Goal: Check status: Check status

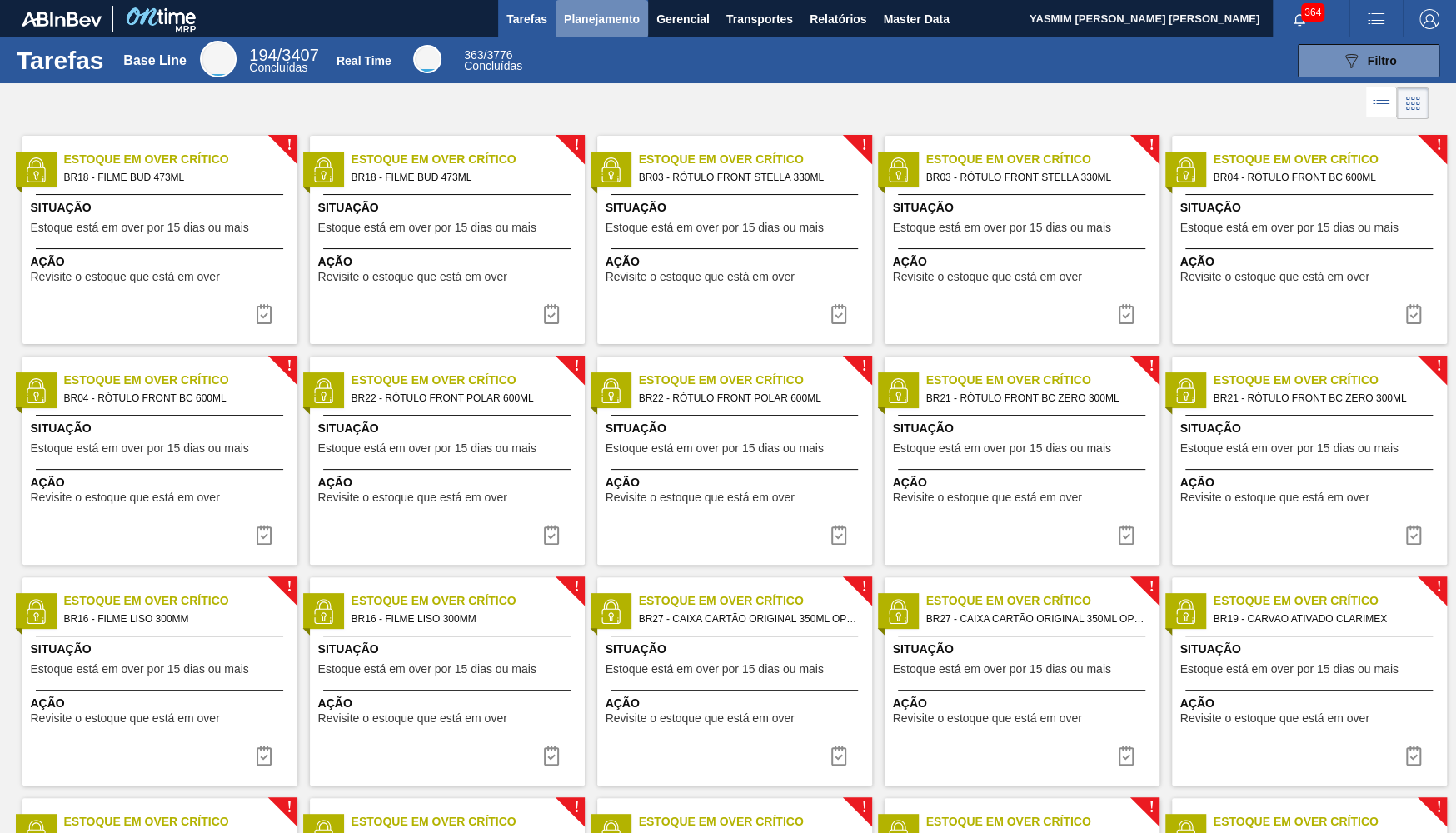
click at [622, 27] on span "Planejamento" at bounding box center [602, 19] width 76 height 20
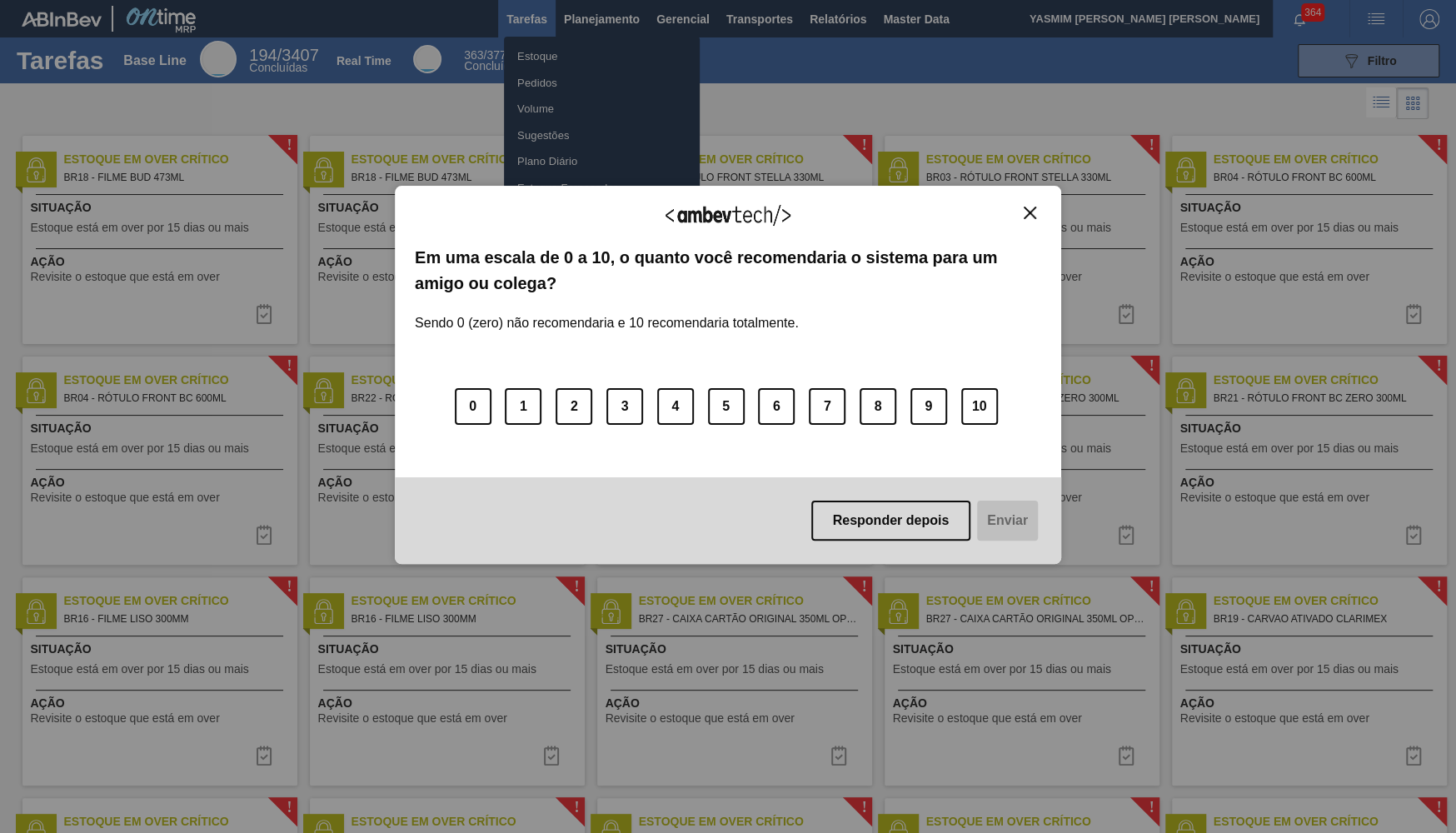
click at [606, 51] on div "Agradecemos seu feedback! Em uma escala de 0 a 10, o quanto você recomendaria o…" at bounding box center [728, 375] width 667 height 787
drag, startPoint x: 931, startPoint y: 511, endPoint x: 886, endPoint y: 498, distance: 46.8
click at [930, 511] on button "Responder depois" at bounding box center [891, 520] width 160 height 40
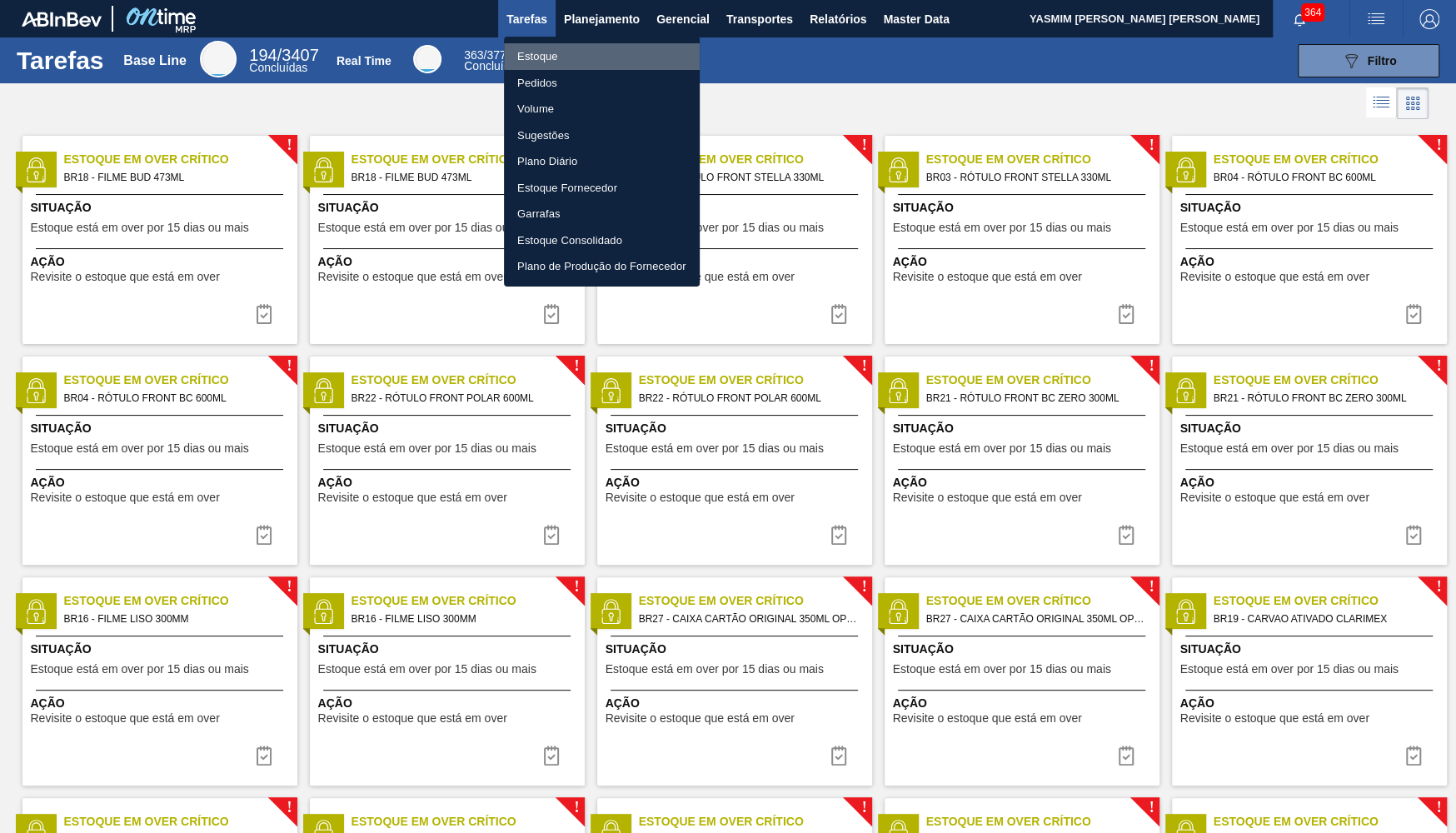
click at [546, 53] on li "Estoque" at bounding box center [601, 57] width 195 height 27
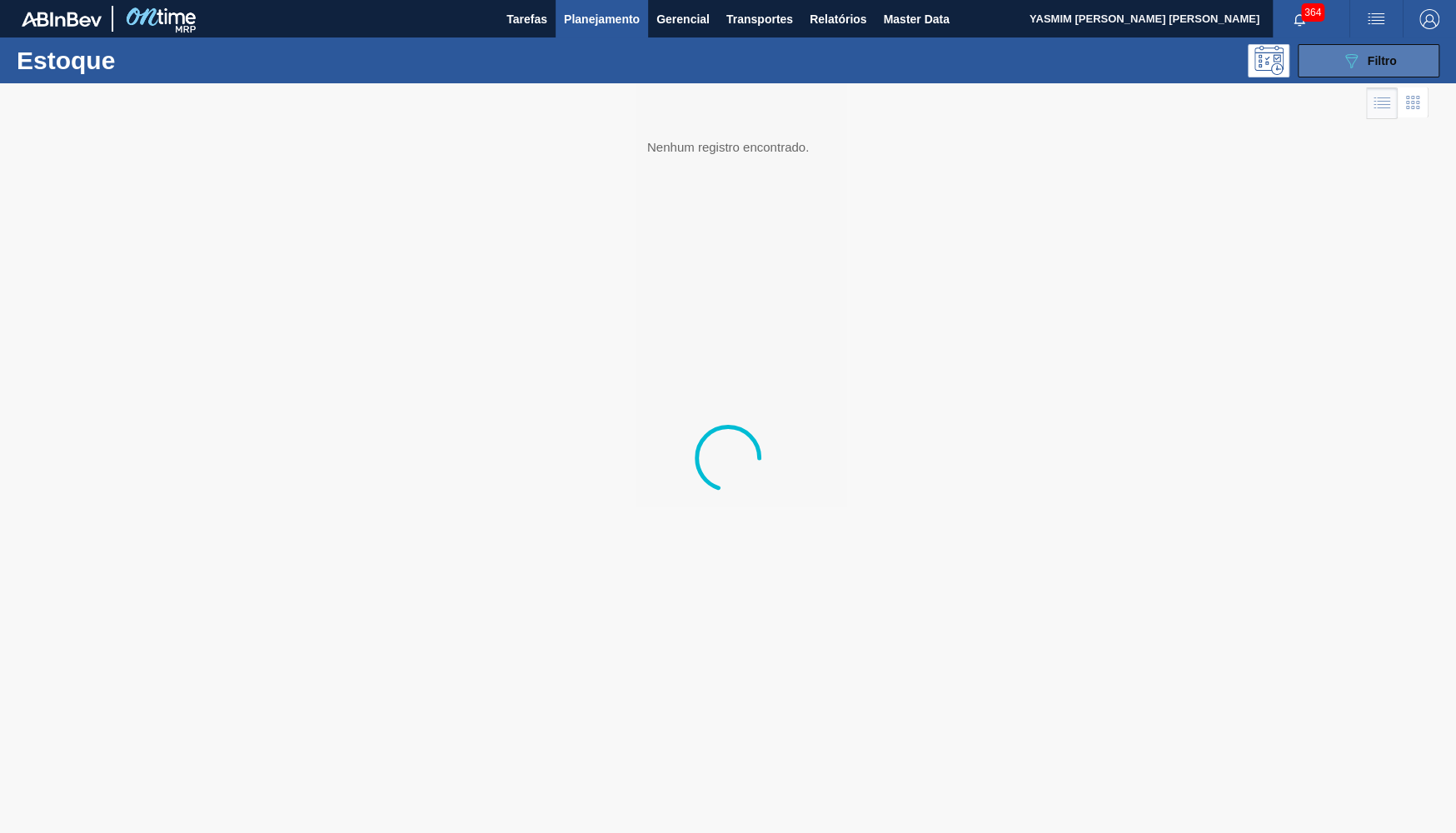
click at [1409, 66] on button "089F7B8B-B2A5-4AFE-B5C0-19BA573D28AC Filtro" at bounding box center [1368, 61] width 141 height 34
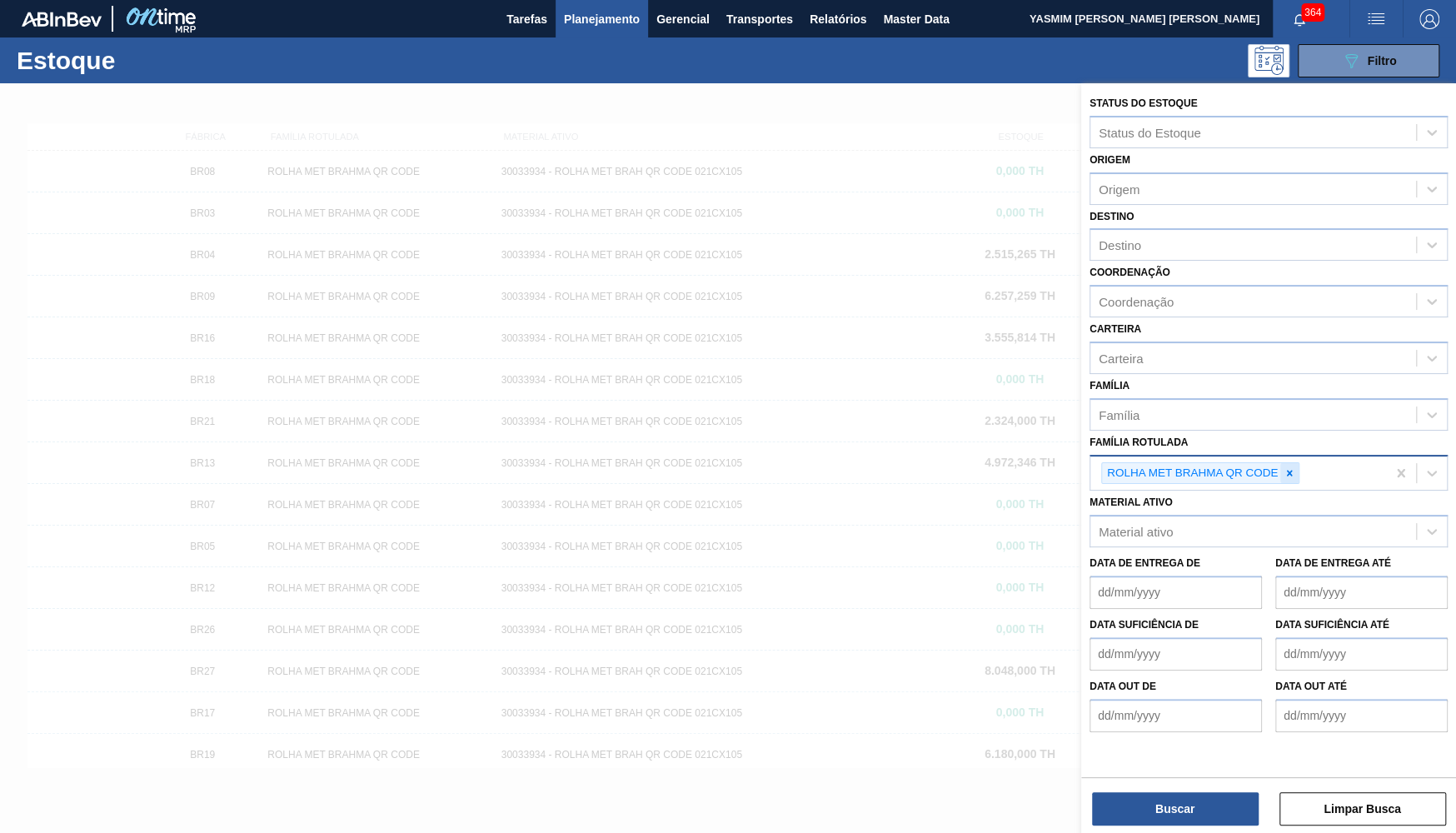
click at [1282, 463] on div at bounding box center [1289, 474] width 19 height 21
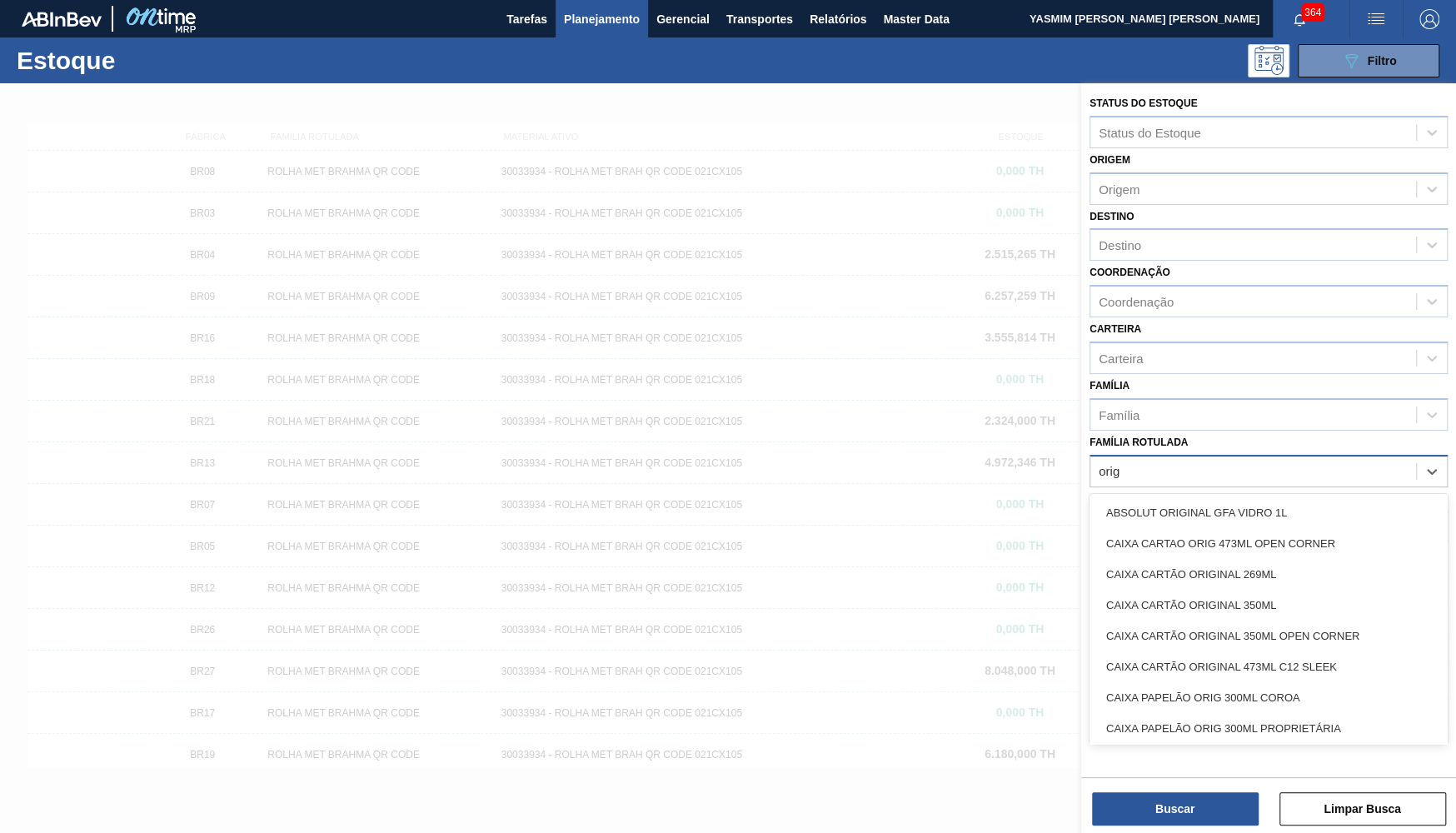
type Rotulada "orig"
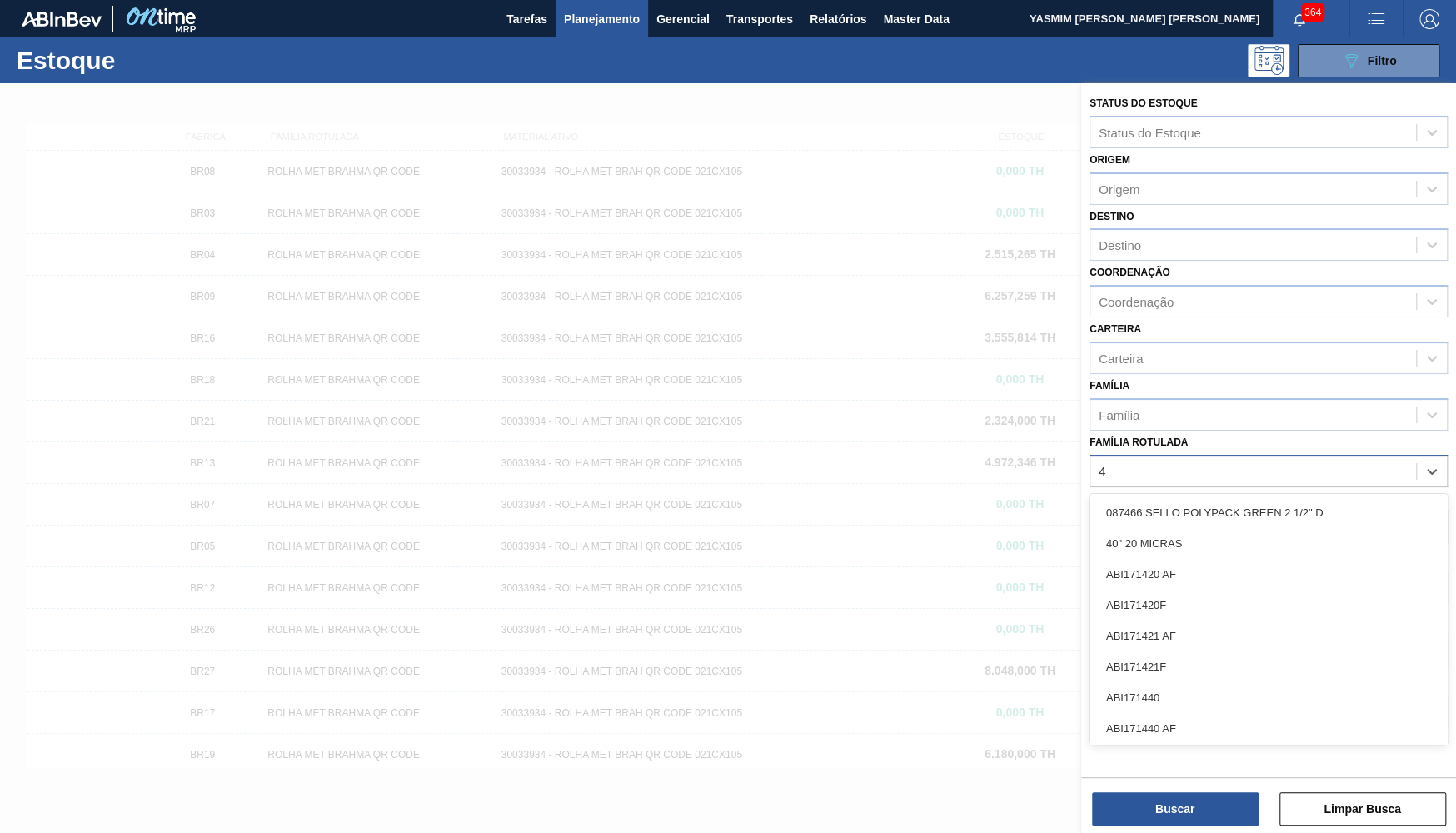
click at [1282, 459] on div "4 4" at bounding box center [1254, 470] width 325 height 24
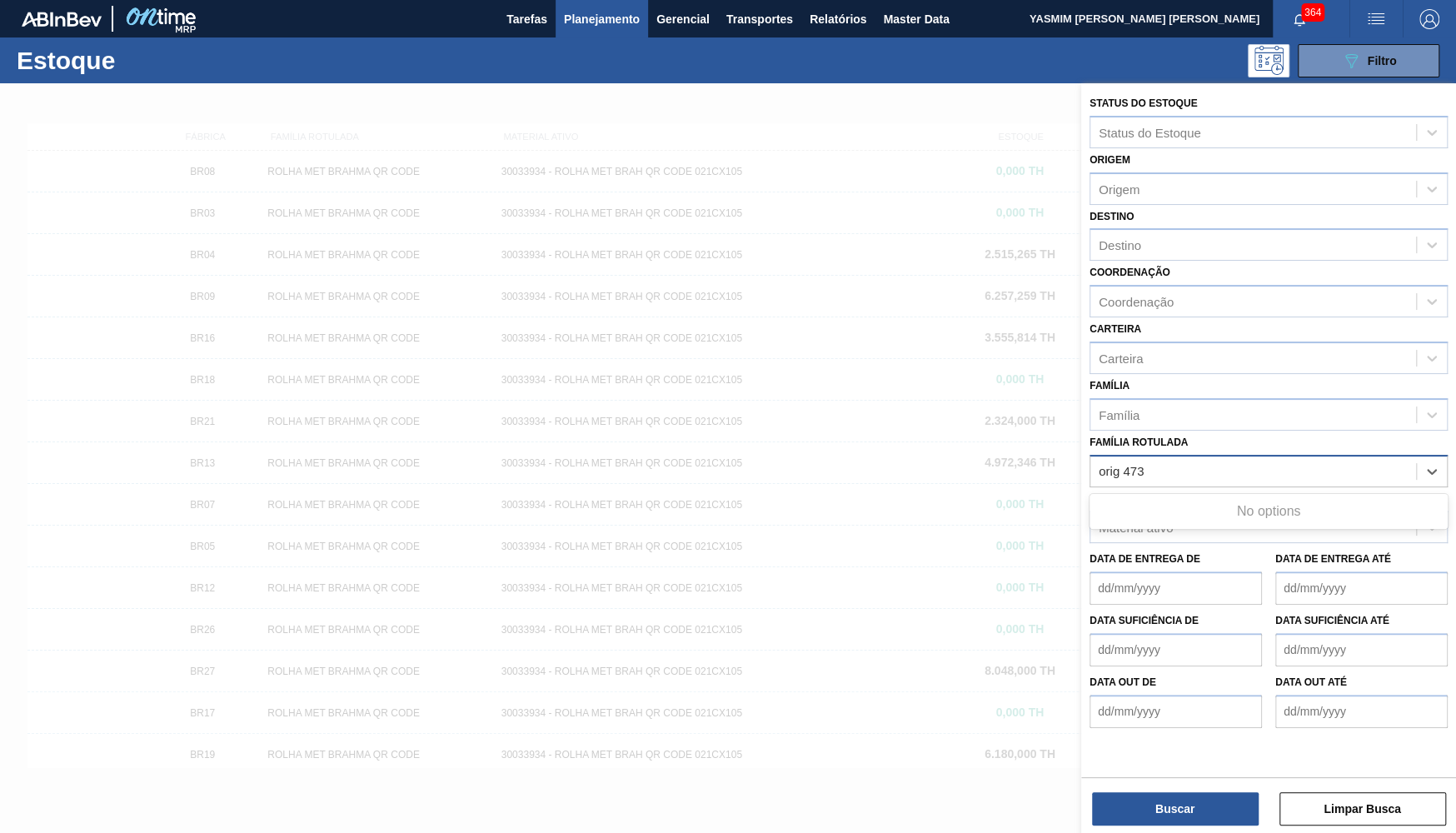
type Rotulada "orig 473"
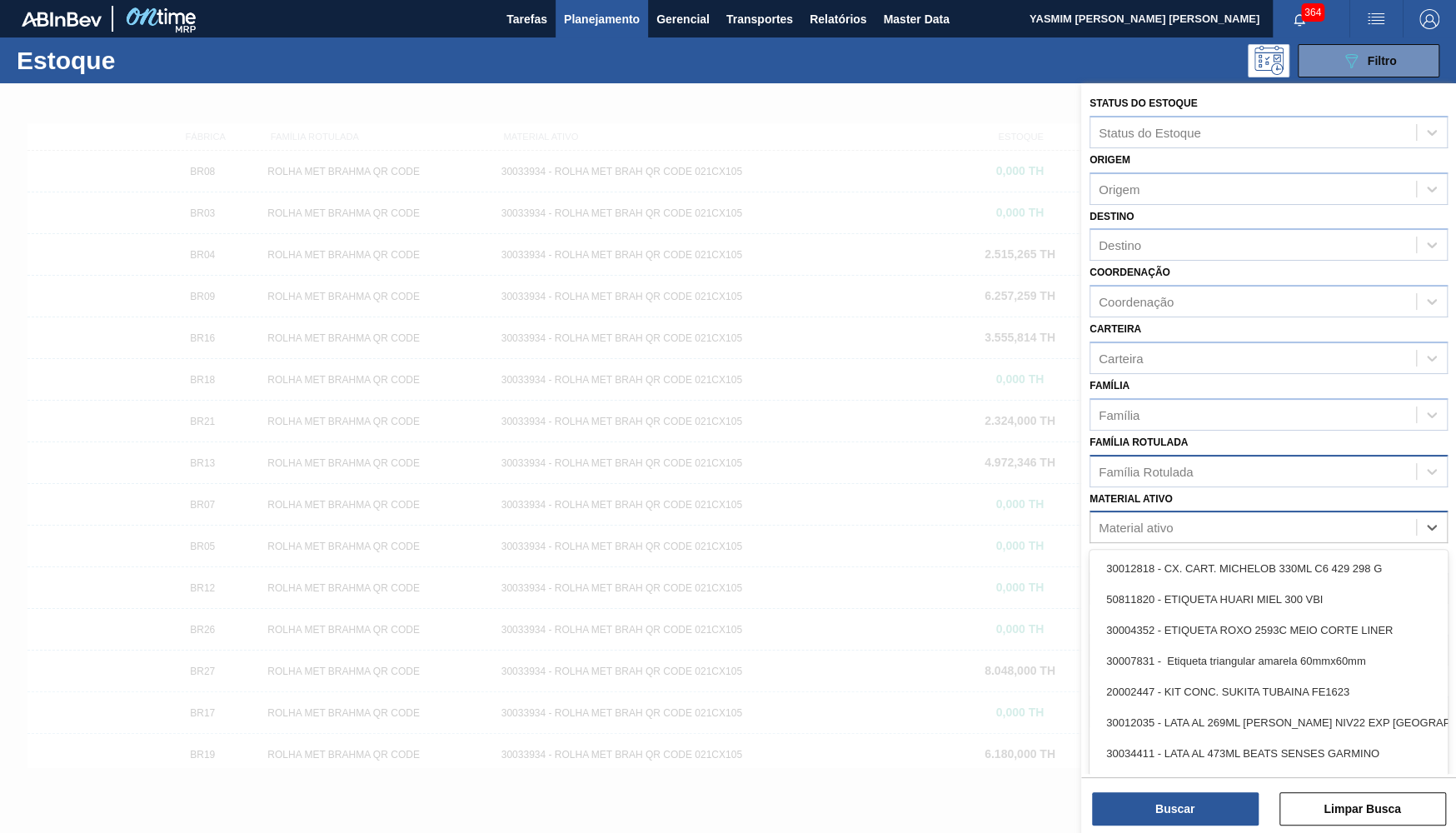
click at [1178, 516] on div "Material ativo" at bounding box center [1254, 527] width 325 height 24
paste ativo "30033805"
type ativo "30033805"
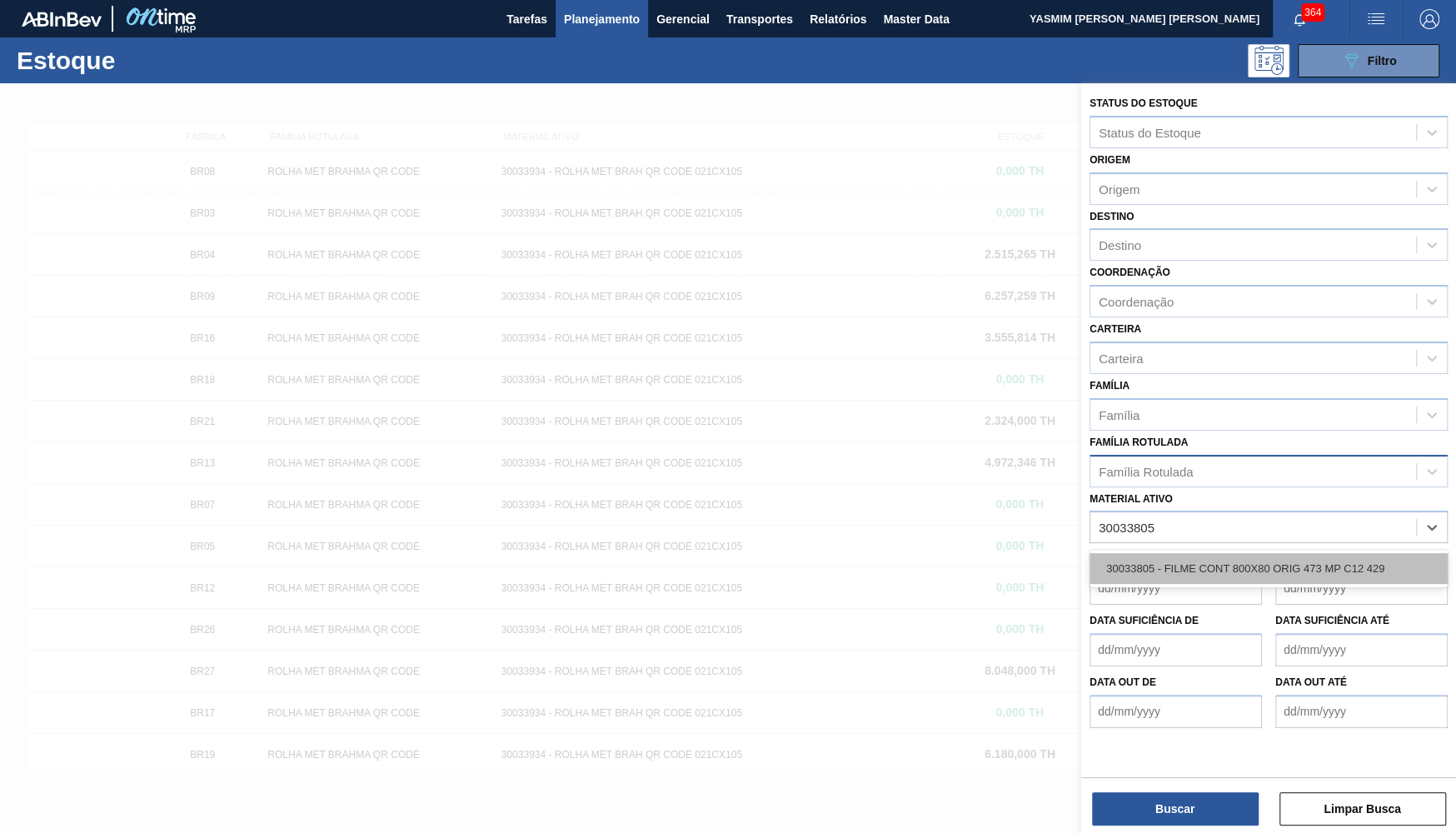
click at [1204, 561] on div "30033805 - FILME CONT 800X80 ORIG 473 MP C12 429" at bounding box center [1269, 569] width 358 height 31
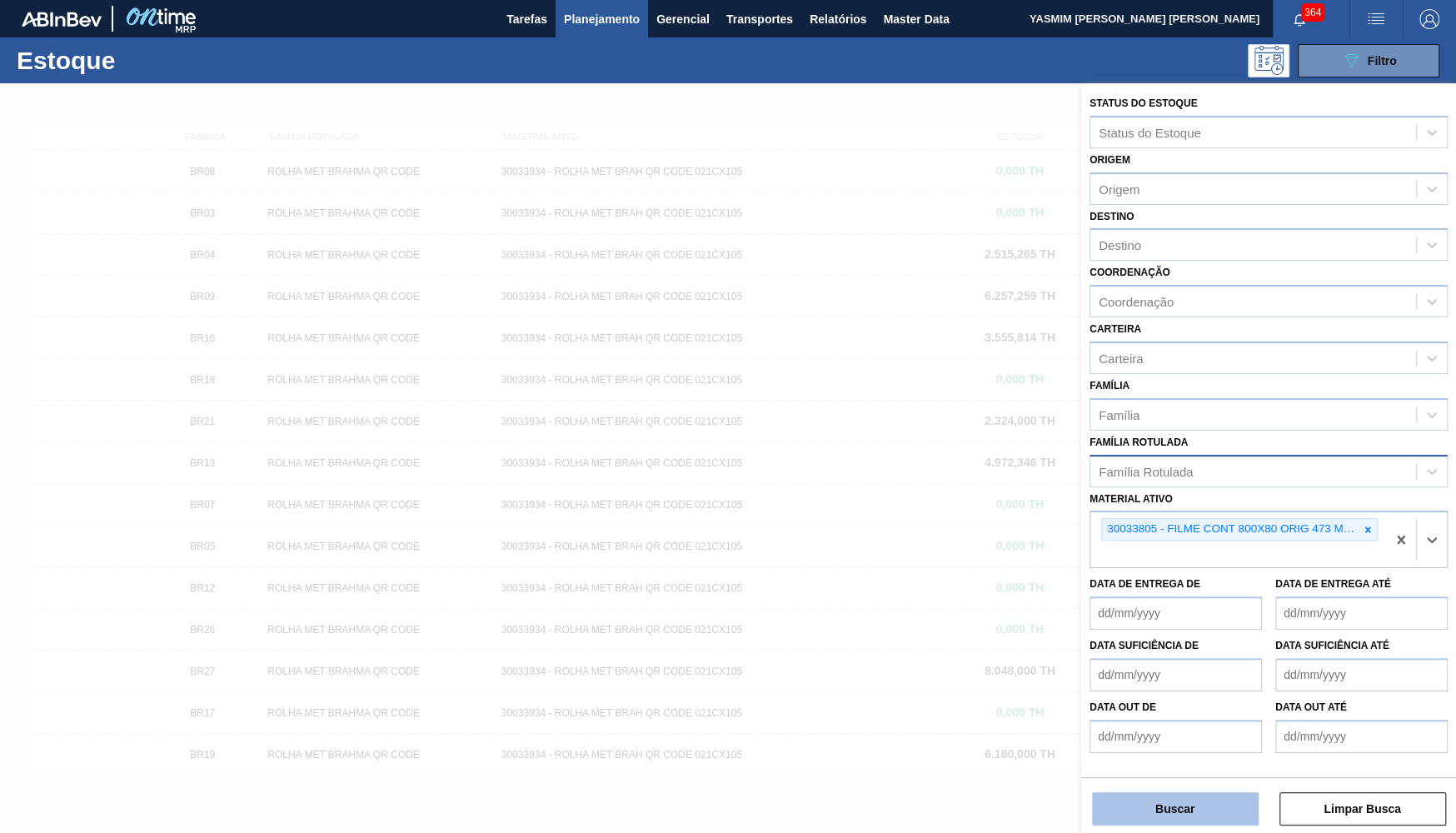
click at [1186, 807] on button "Buscar" at bounding box center [1175, 809] width 166 height 34
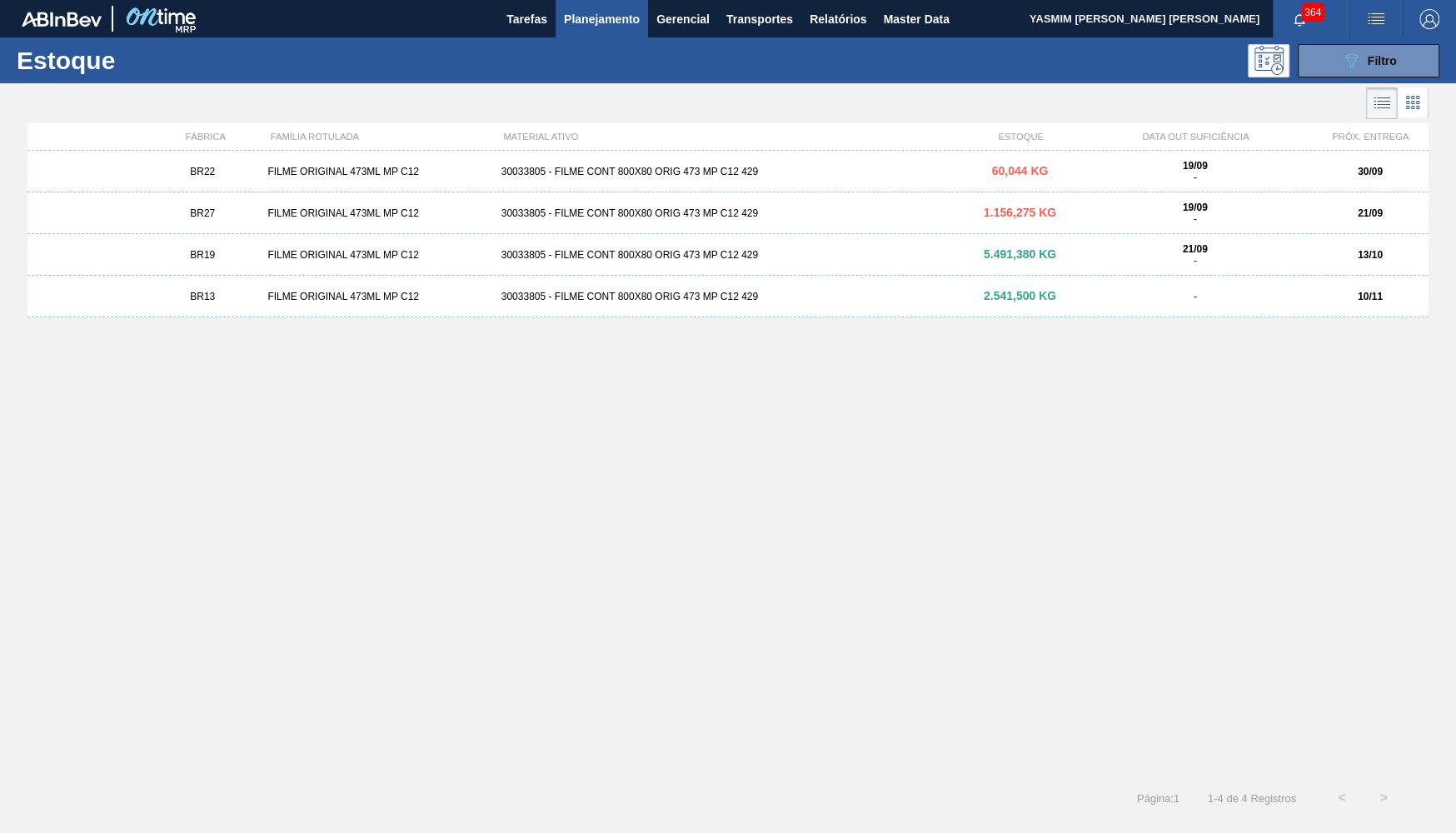
click at [450, 262] on div "BR19 FILME ORIGINAL 473ML MP C12 30033805 - FILME CONT 800X80 ORIG 473 MP C12 4…" at bounding box center [728, 255] width 1401 height 42
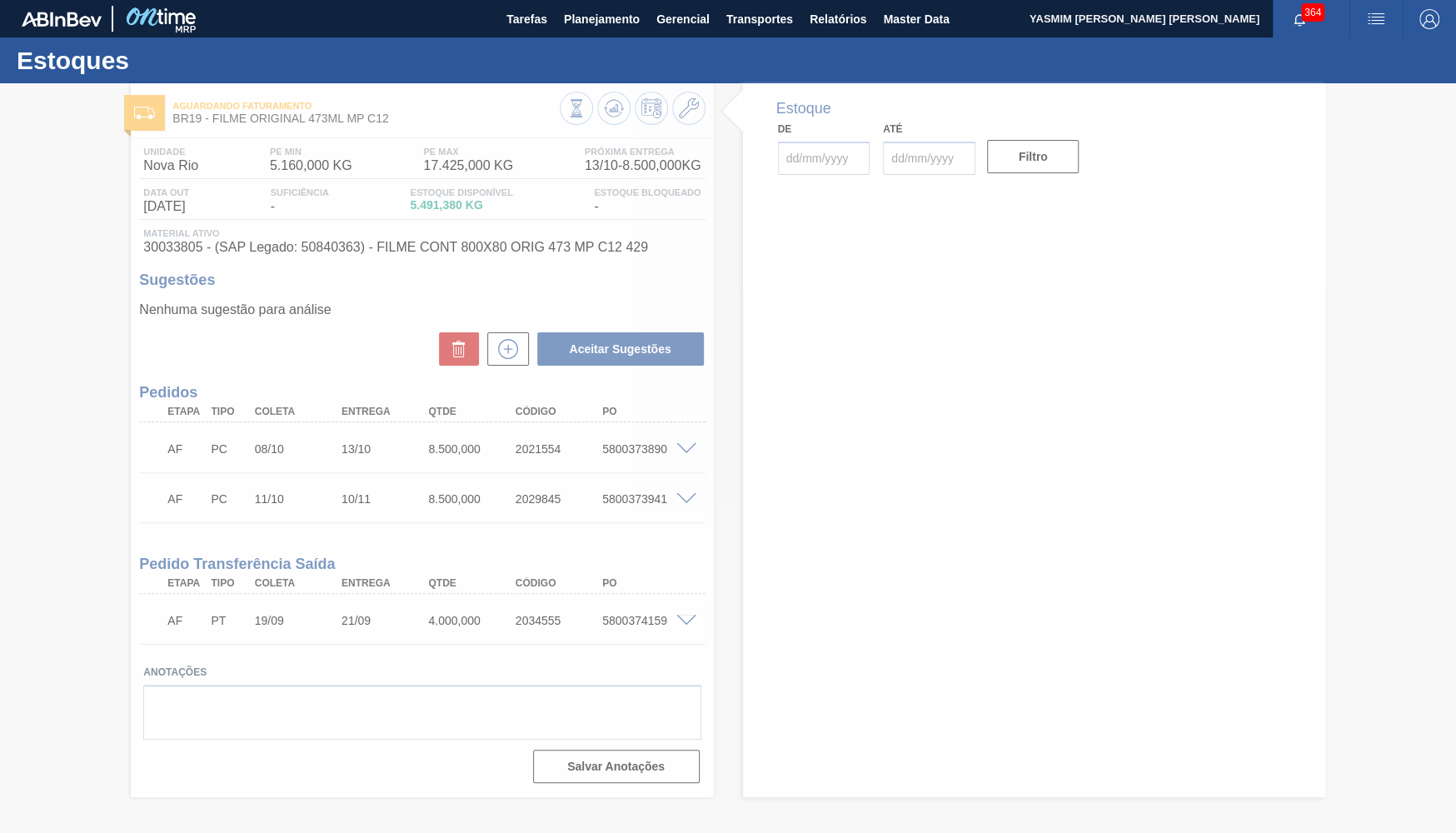
type input "[DATE]"
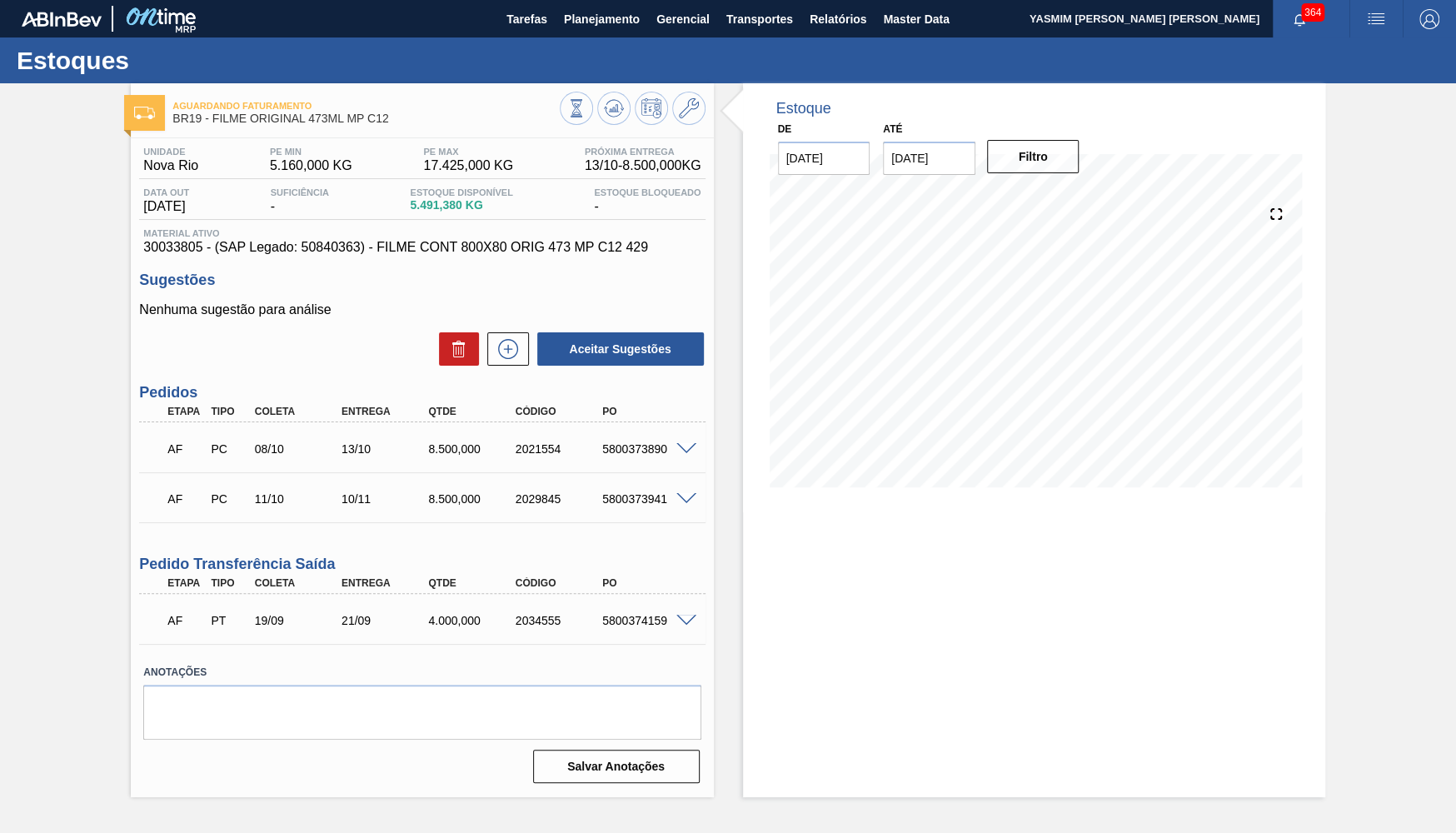
click at [277, 631] on div "AF PT 19/09 21/09 4.000,000 2034555 5800374159" at bounding box center [417, 619] width 522 height 34
click at [586, 618] on div "2034555" at bounding box center [560, 621] width 96 height 13
click at [619, 625] on div "5800374159" at bounding box center [646, 621] width 96 height 13
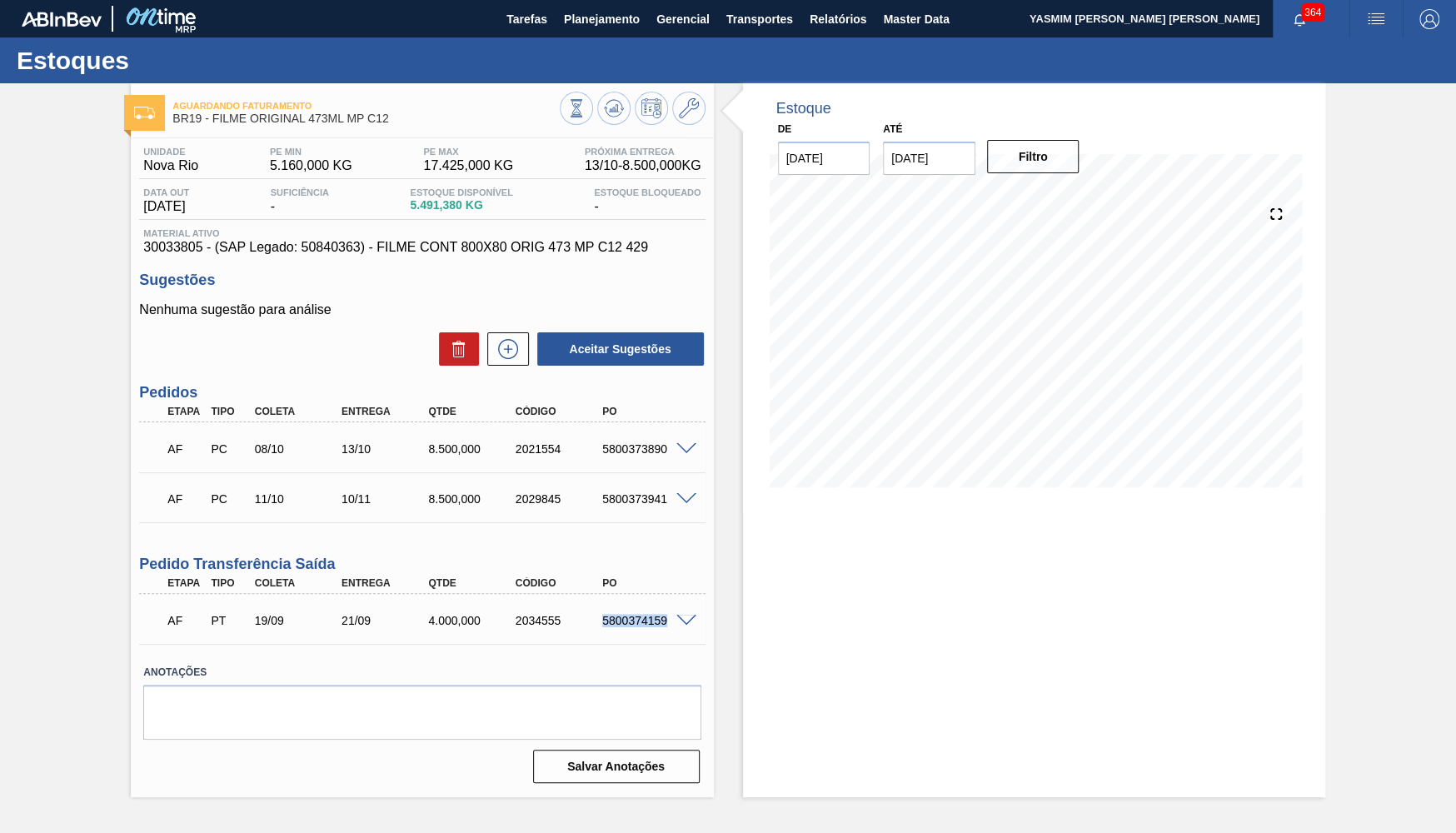
click at [619, 625] on div "5800374159" at bounding box center [646, 621] width 96 height 13
click at [163, 242] on span "30033805 - (SAP Legado: 50840363) - FILME CONT 800X80 ORIG 473 MP C12 429" at bounding box center [422, 247] width 557 height 15
click at [164, 247] on span "30033805 - (SAP Legado: 50840363) - FILME CONT 800X80 ORIG 473 MP C12 429" at bounding box center [422, 247] width 557 height 15
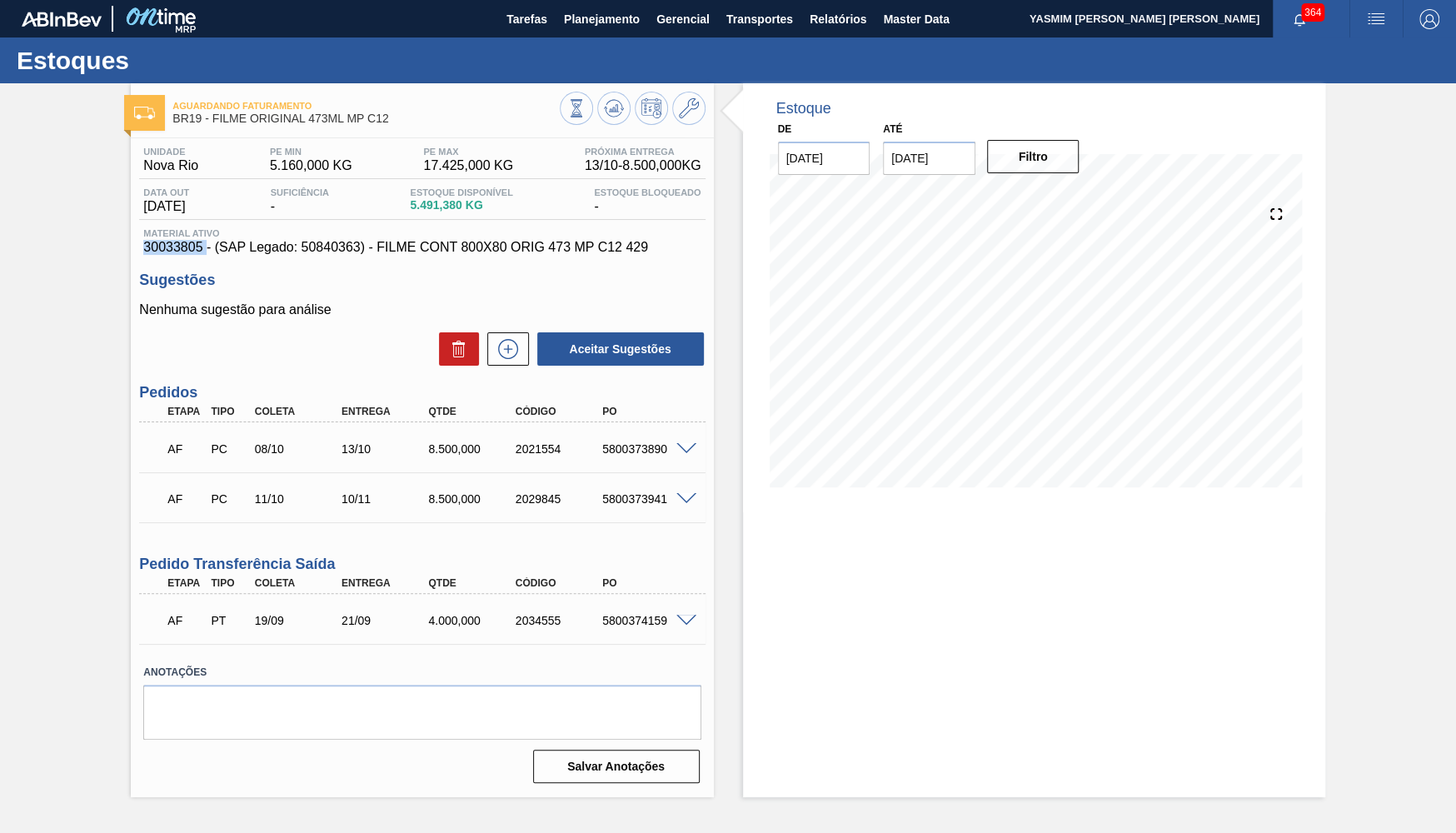
copy span "30033805"
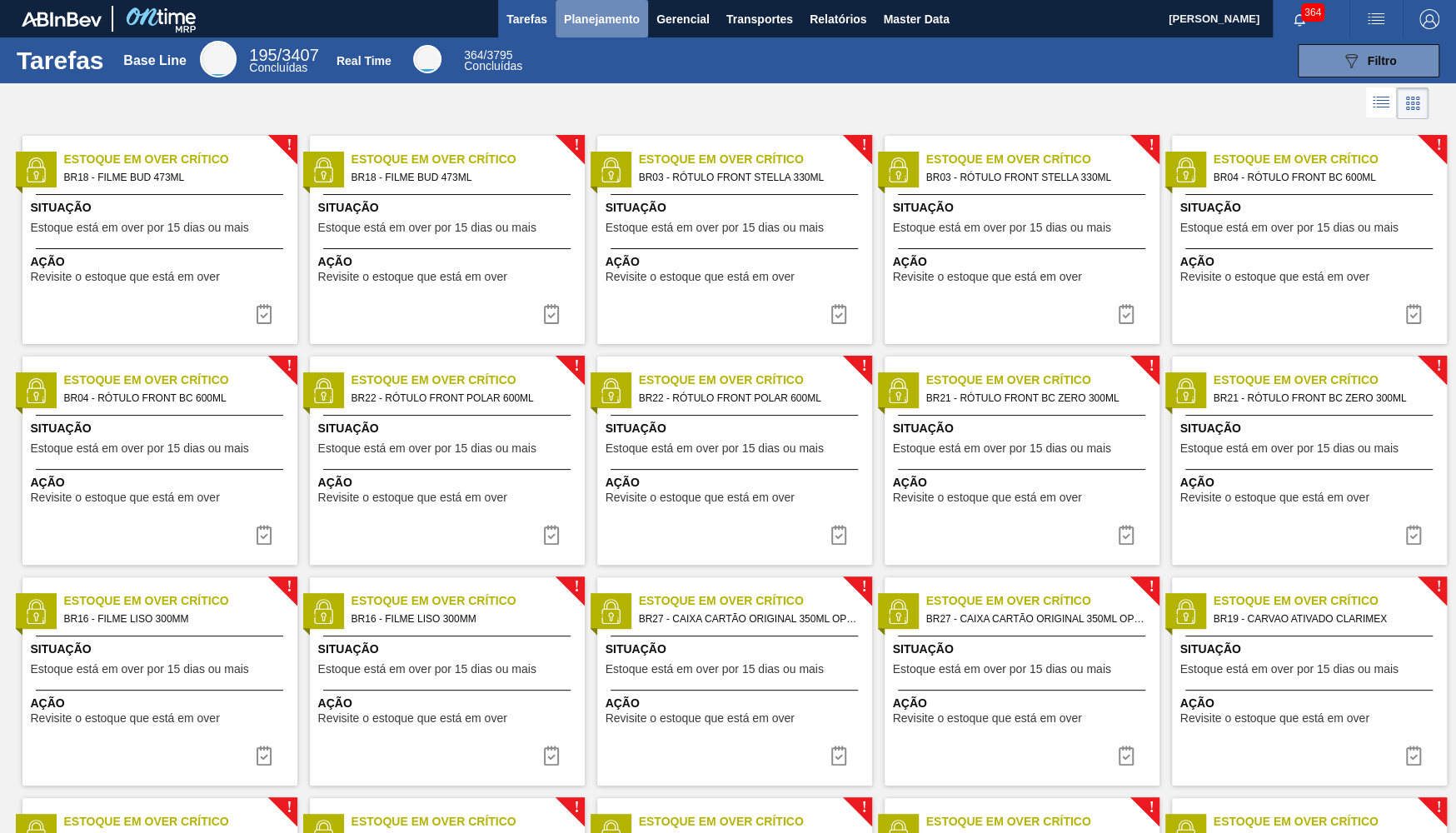
click at [594, 18] on span "Planejamento" at bounding box center [602, 19] width 76 height 20
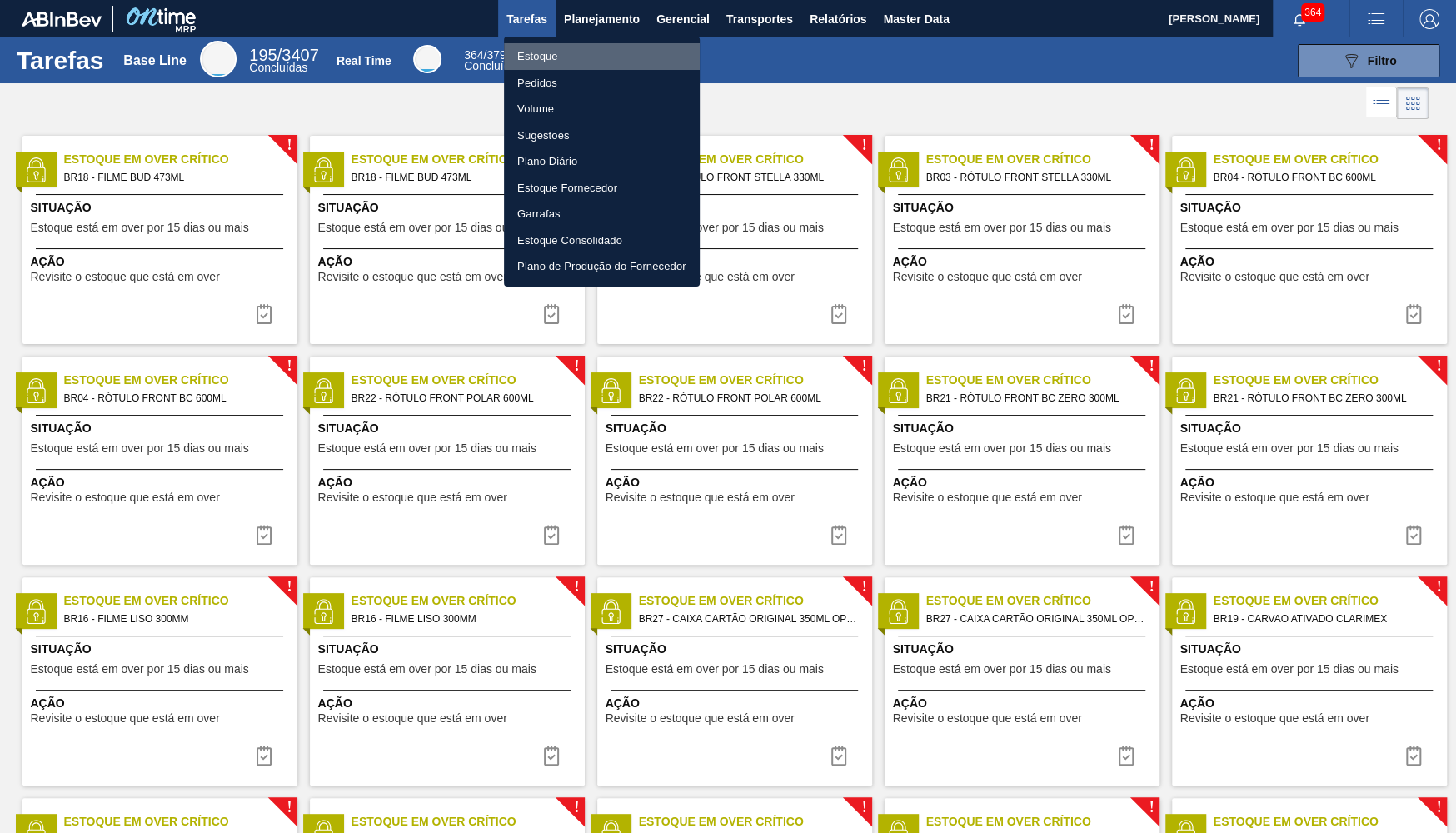
click at [527, 65] on li "Estoque" at bounding box center [601, 57] width 195 height 27
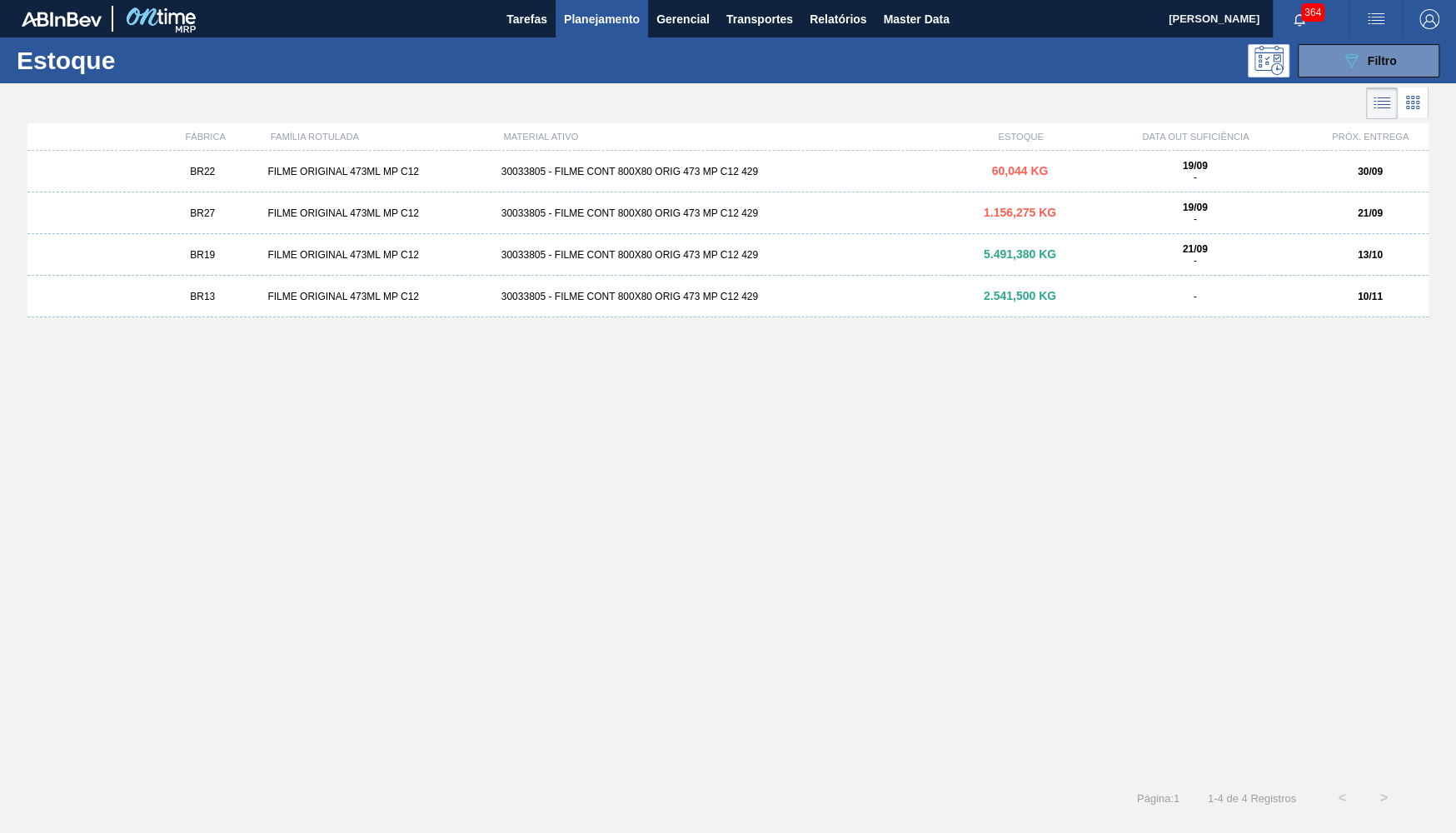
click at [1059, 183] on div "BR22 FILME ORIGINAL 473ML MP C12 30033805 - FILME CONT 800X80 ORIG 473 MP C12 4…" at bounding box center [728, 172] width 1401 height 42
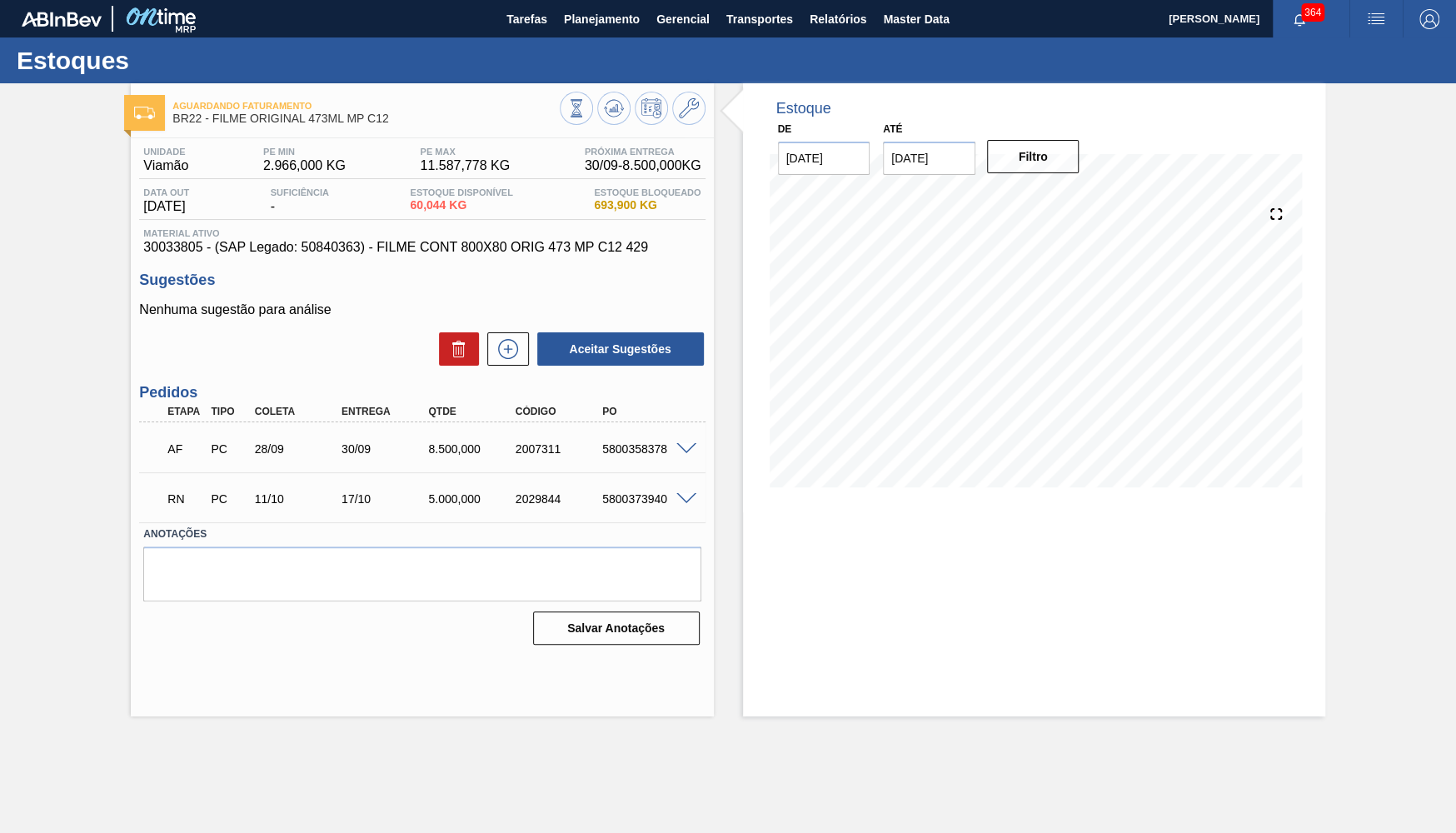
click at [679, 492] on div "RN PC 11/10 17/10 5.000,000 2029844 5800373940" at bounding box center [422, 497] width 566 height 42
click at [685, 498] on span at bounding box center [686, 500] width 20 height 12
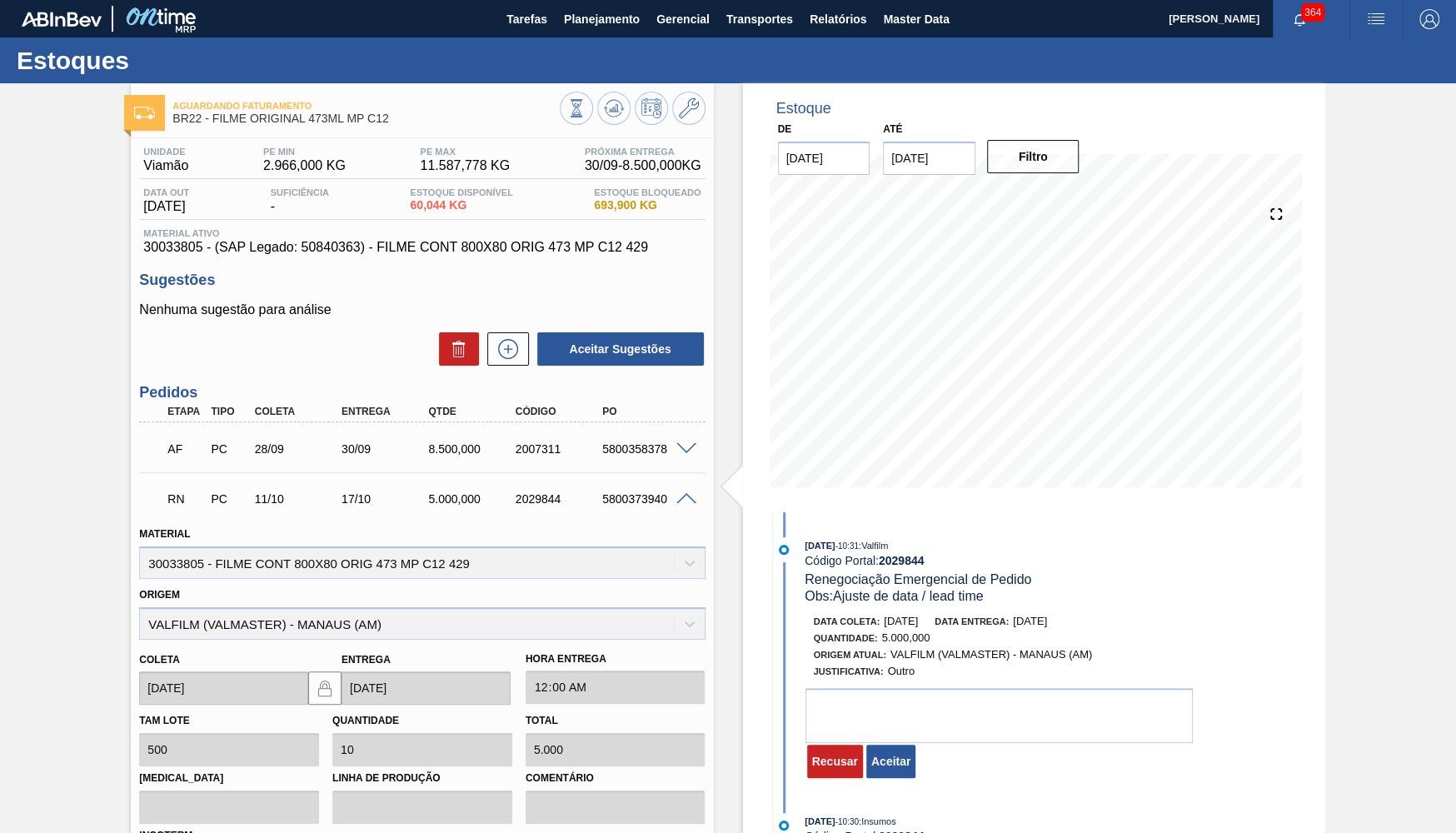
scroll to position [45, 0]
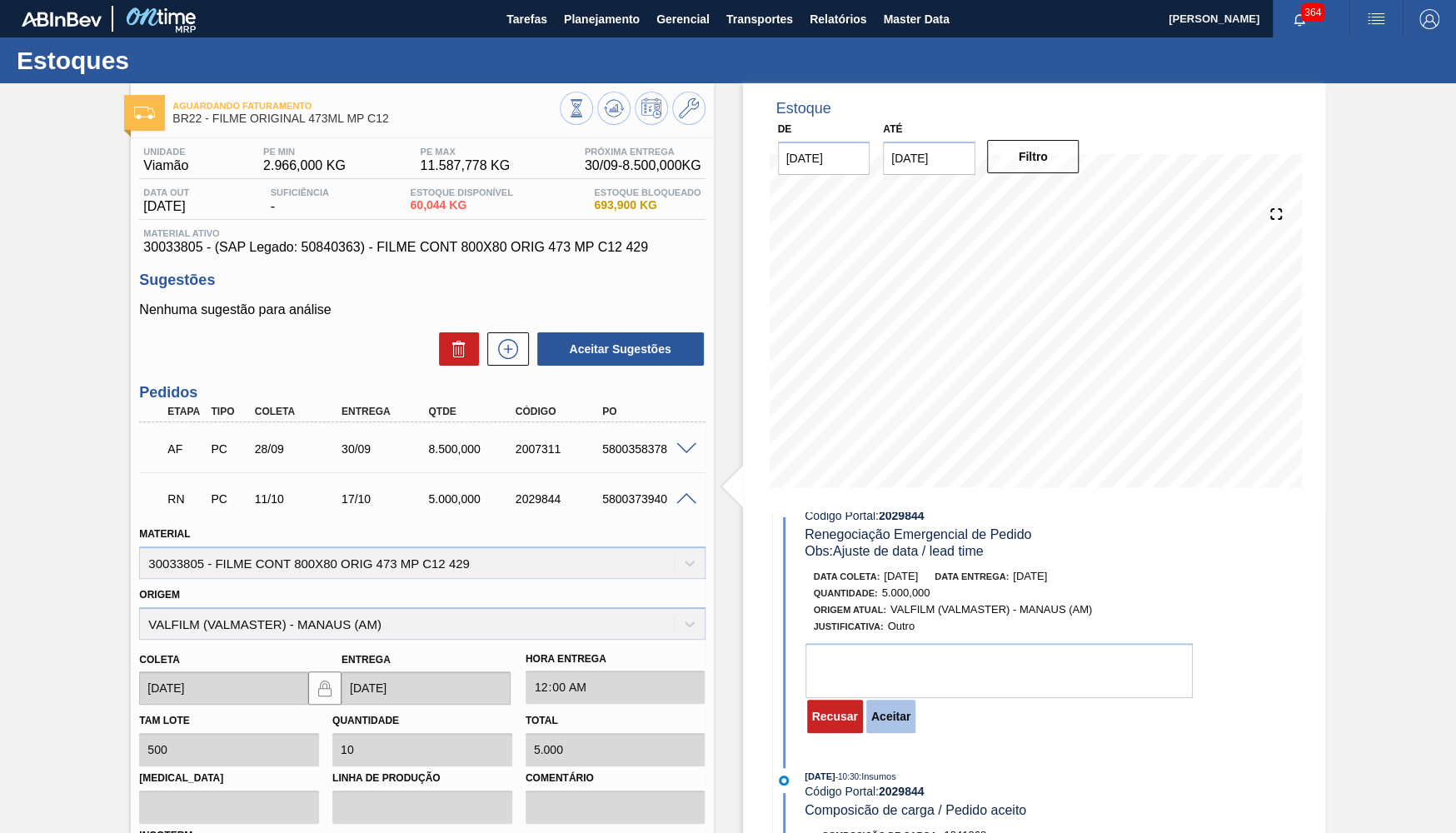
click at [901, 720] on button "Aceitar" at bounding box center [891, 717] width 50 height 34
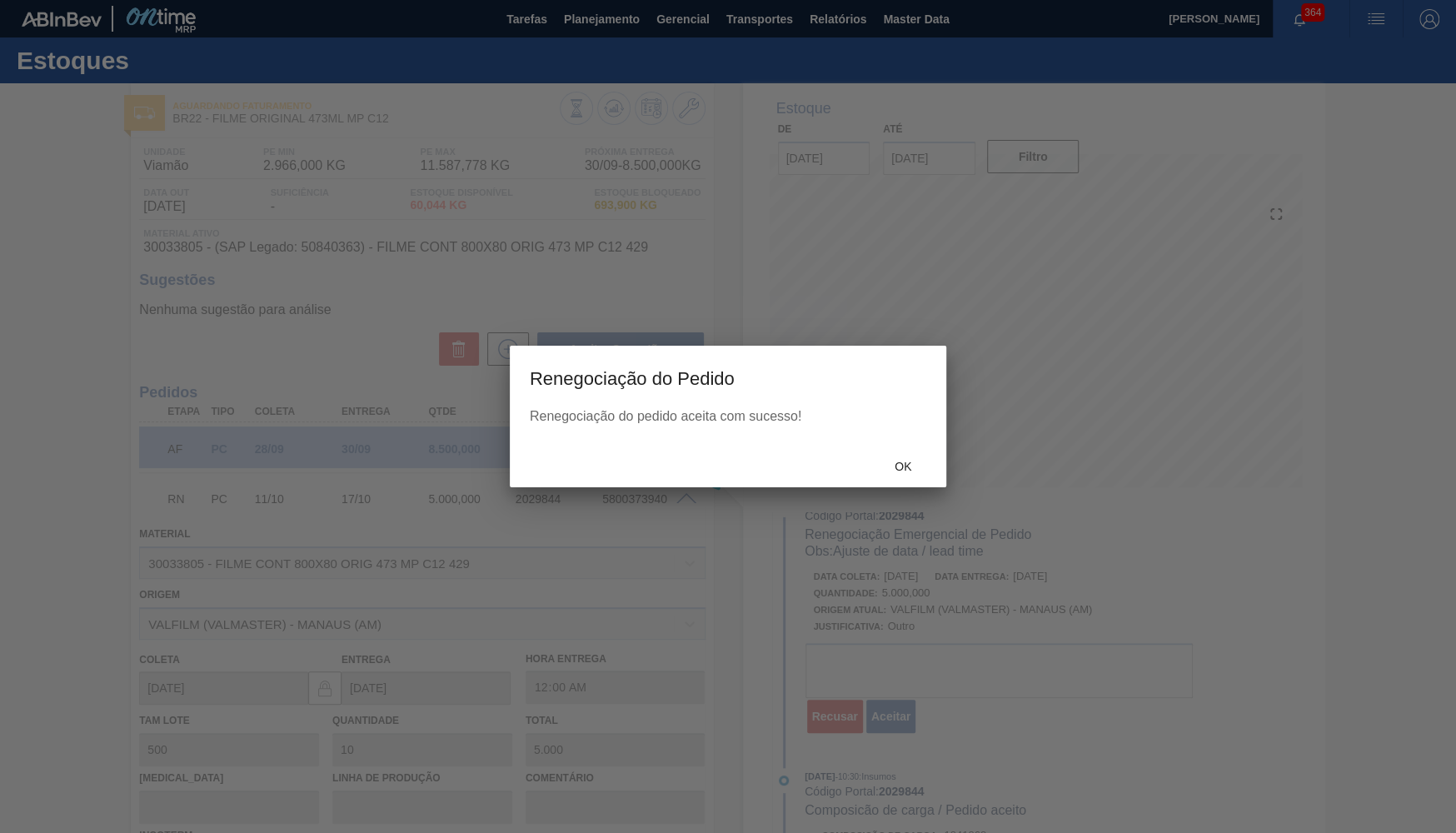
click at [901, 486] on div "Ok" at bounding box center [728, 465] width 437 height 43
type input "Ajuste de data / lead time"
type input "[DATE]"
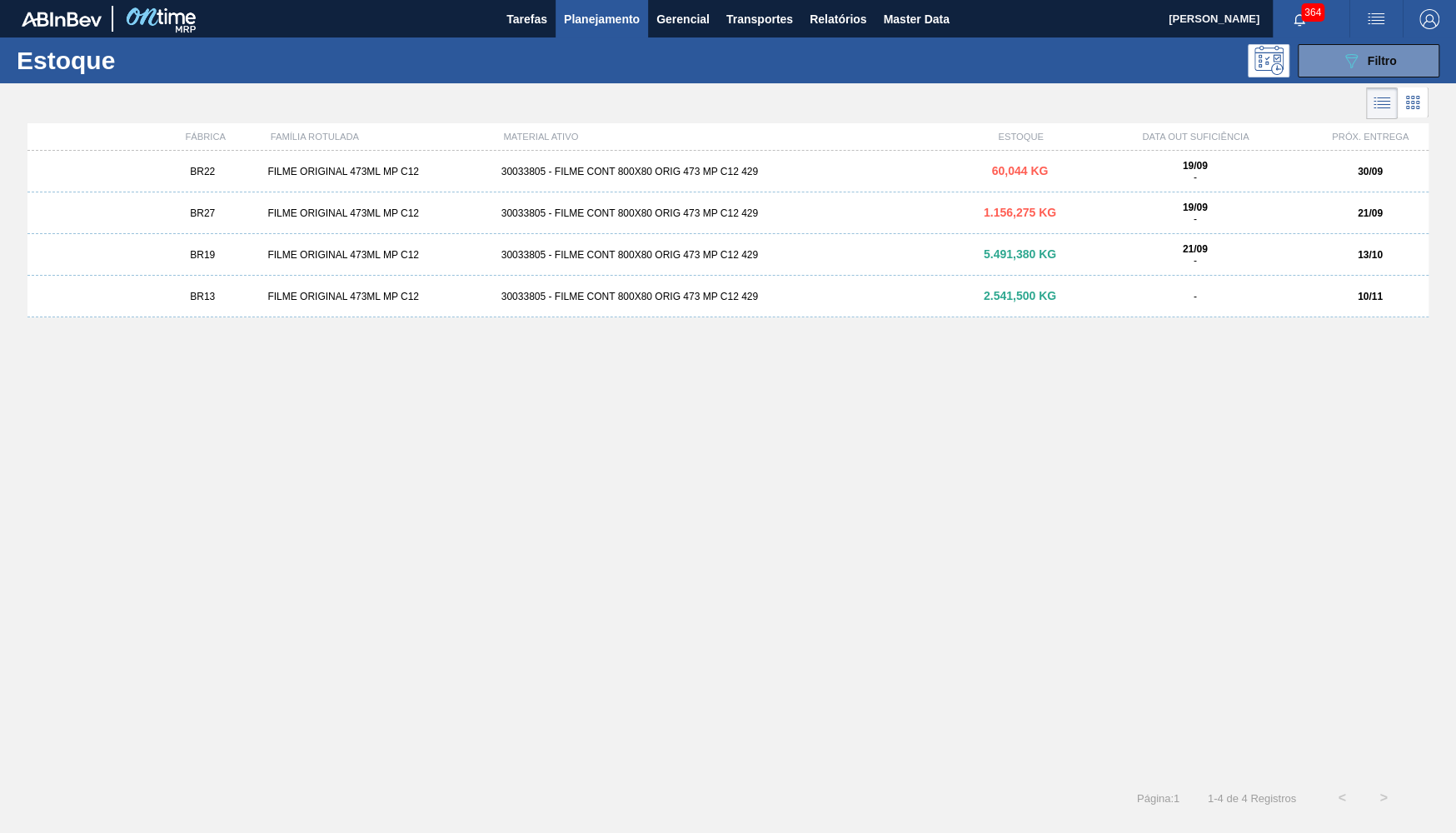
click at [910, 213] on div "30033805 - FILME CONT 800X80 ORIG 473 MP C12 429" at bounding box center [728, 213] width 468 height 11
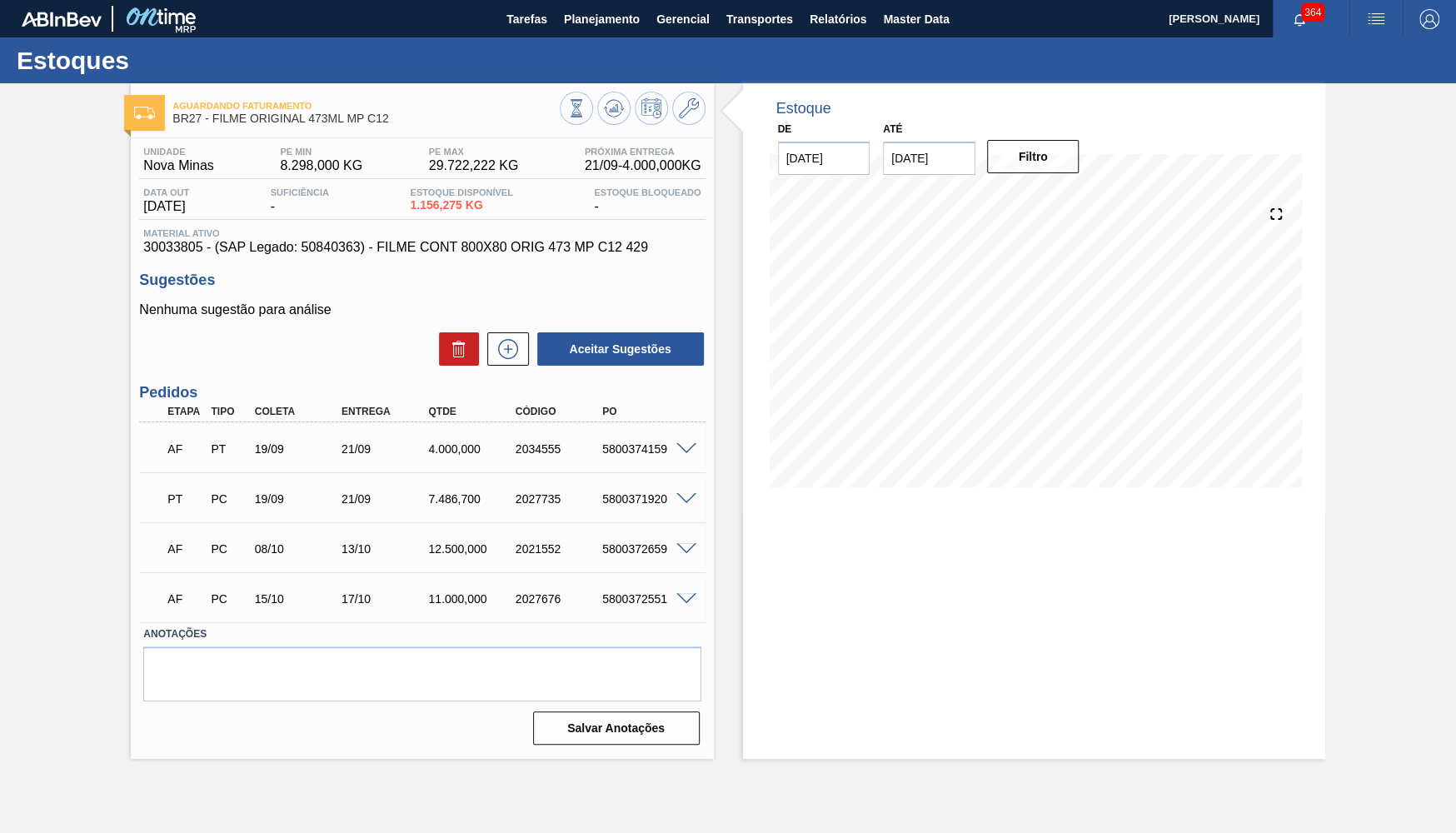
click at [634, 500] on div "5800371920" at bounding box center [646, 499] width 96 height 13
copy div "5800371920"
click at [500, 337] on button at bounding box center [507, 349] width 42 height 34
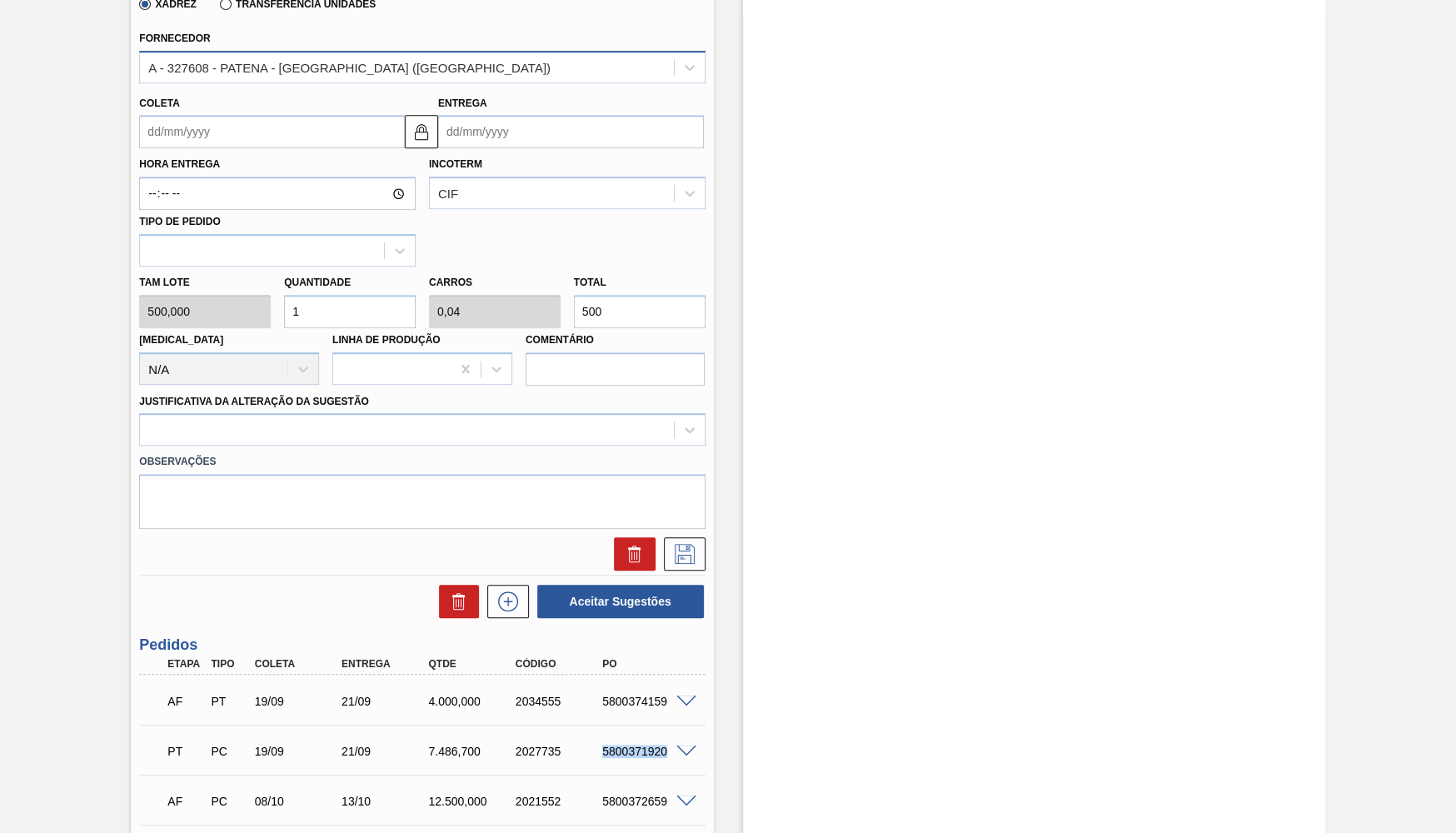
scroll to position [583, 0]
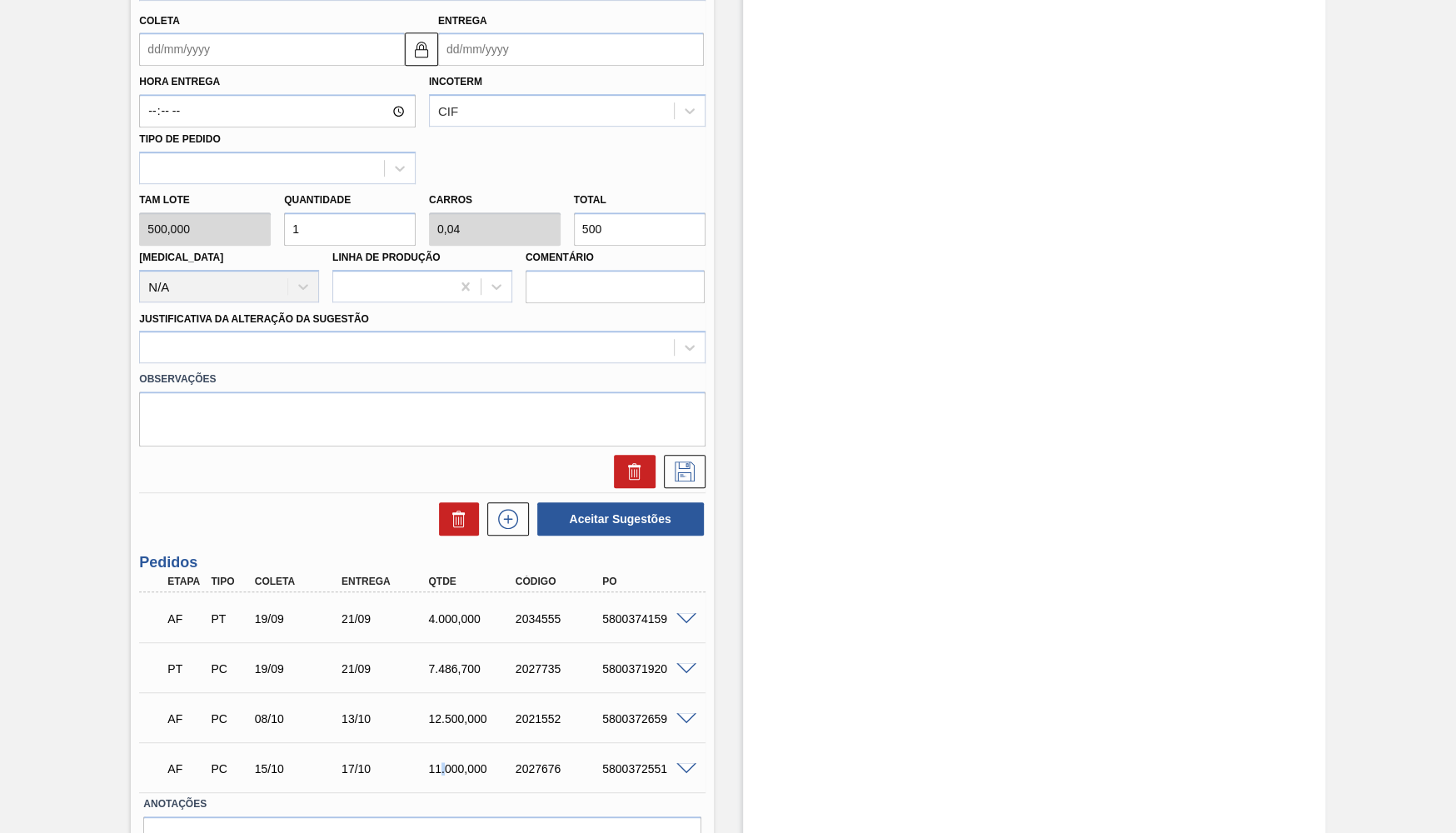
drag, startPoint x: 441, startPoint y: 745, endPoint x: 446, endPoint y: 715, distance: 30.4
click at [446, 720] on div "AF PT 19/09 21/09 4.000,000 2034555 5800374159 Material 30033805 - FILME CONT 8…" at bounding box center [422, 692] width 566 height 200
click at [446, 713] on div "12.500,000" at bounding box center [472, 719] width 96 height 13
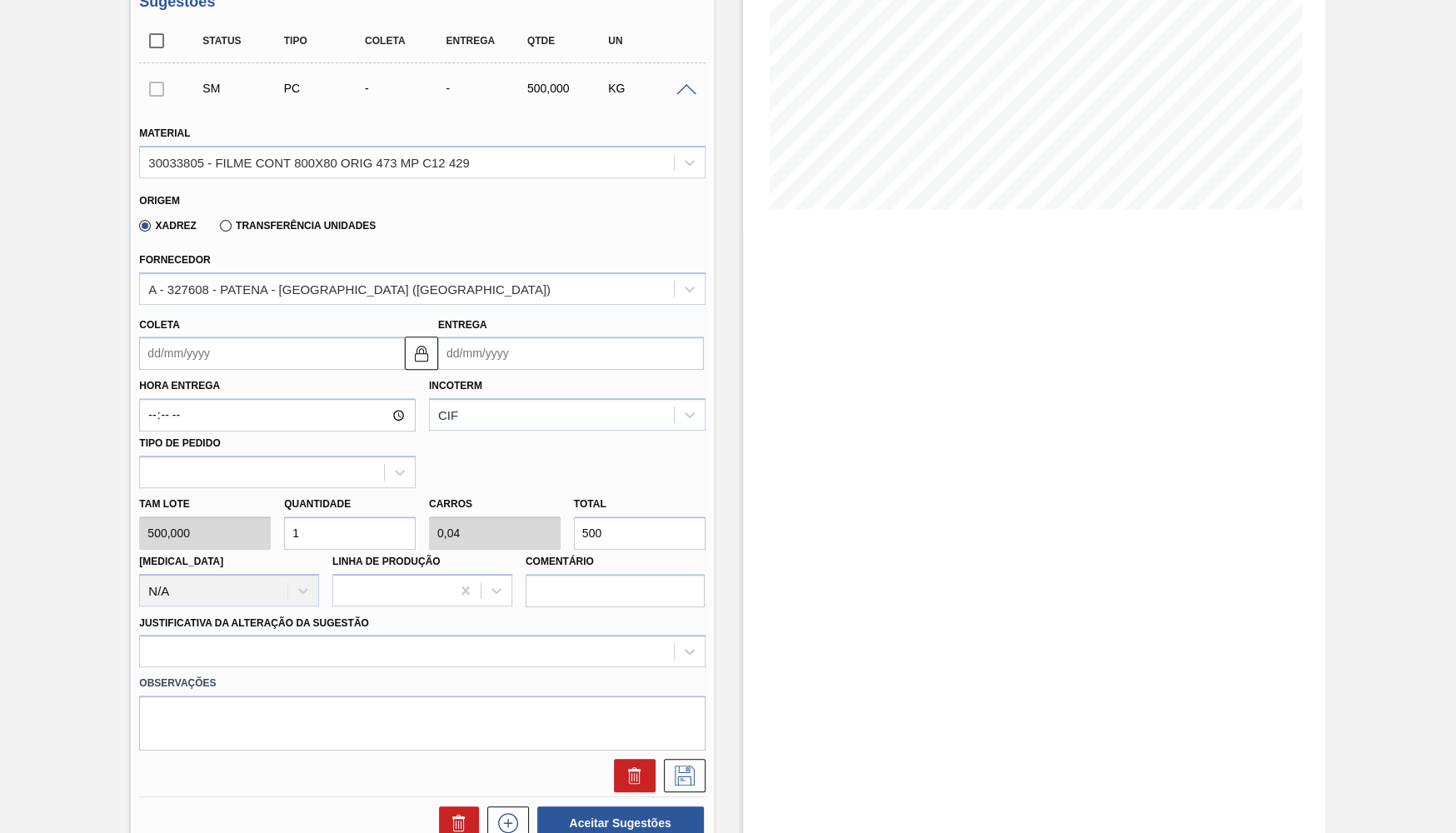
scroll to position [279, 0]
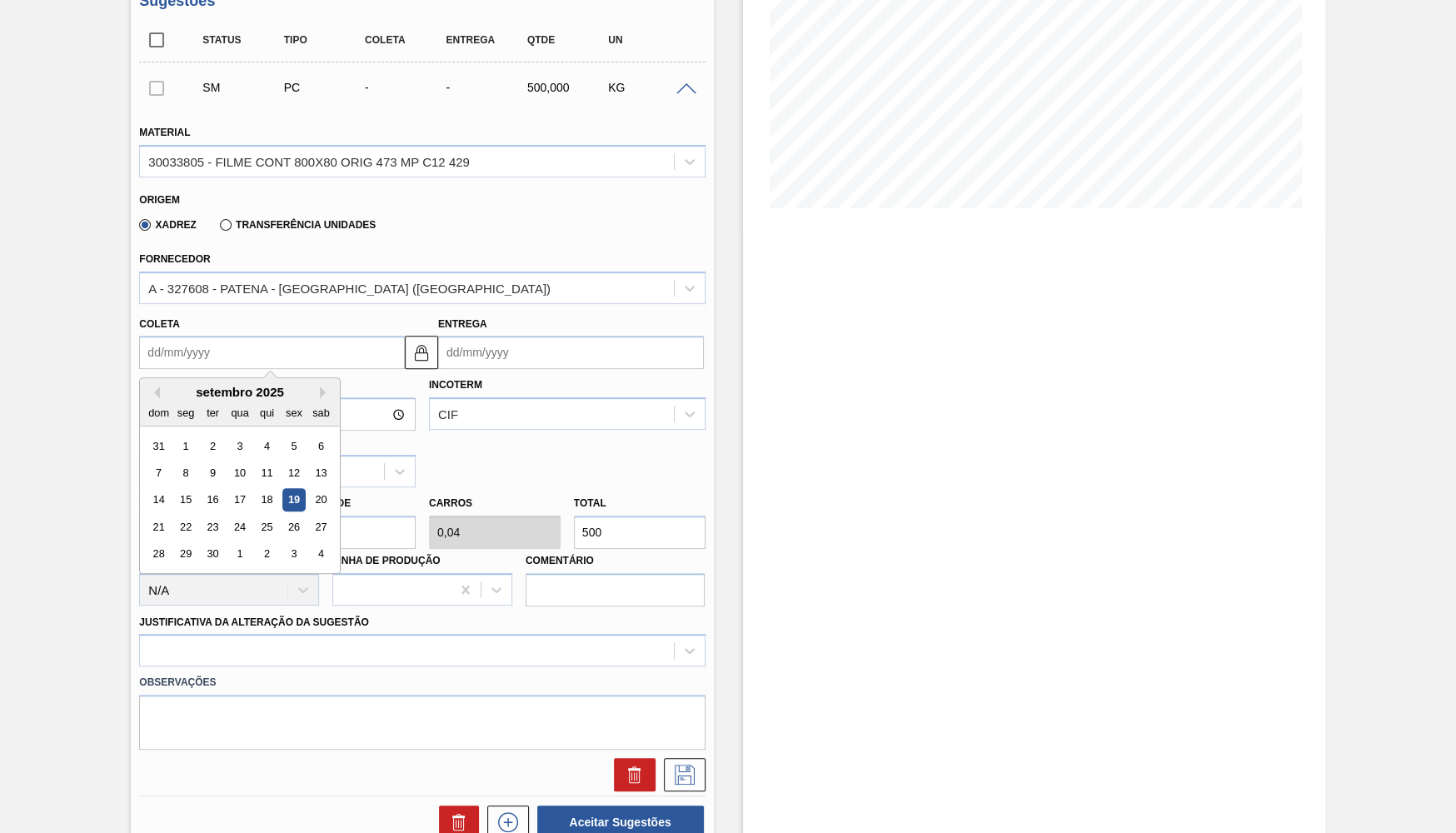
click at [332, 352] on input "Coleta" at bounding box center [271, 353] width 266 height 34
click at [309, 385] on div "setembro 2025" at bounding box center [240, 392] width 200 height 14
click at [320, 386] on button "Next Month" at bounding box center [325, 392] width 11 height 11
click at [283, 489] on div "17" at bounding box center [293, 500] width 22 height 22
type input "[DATE]"
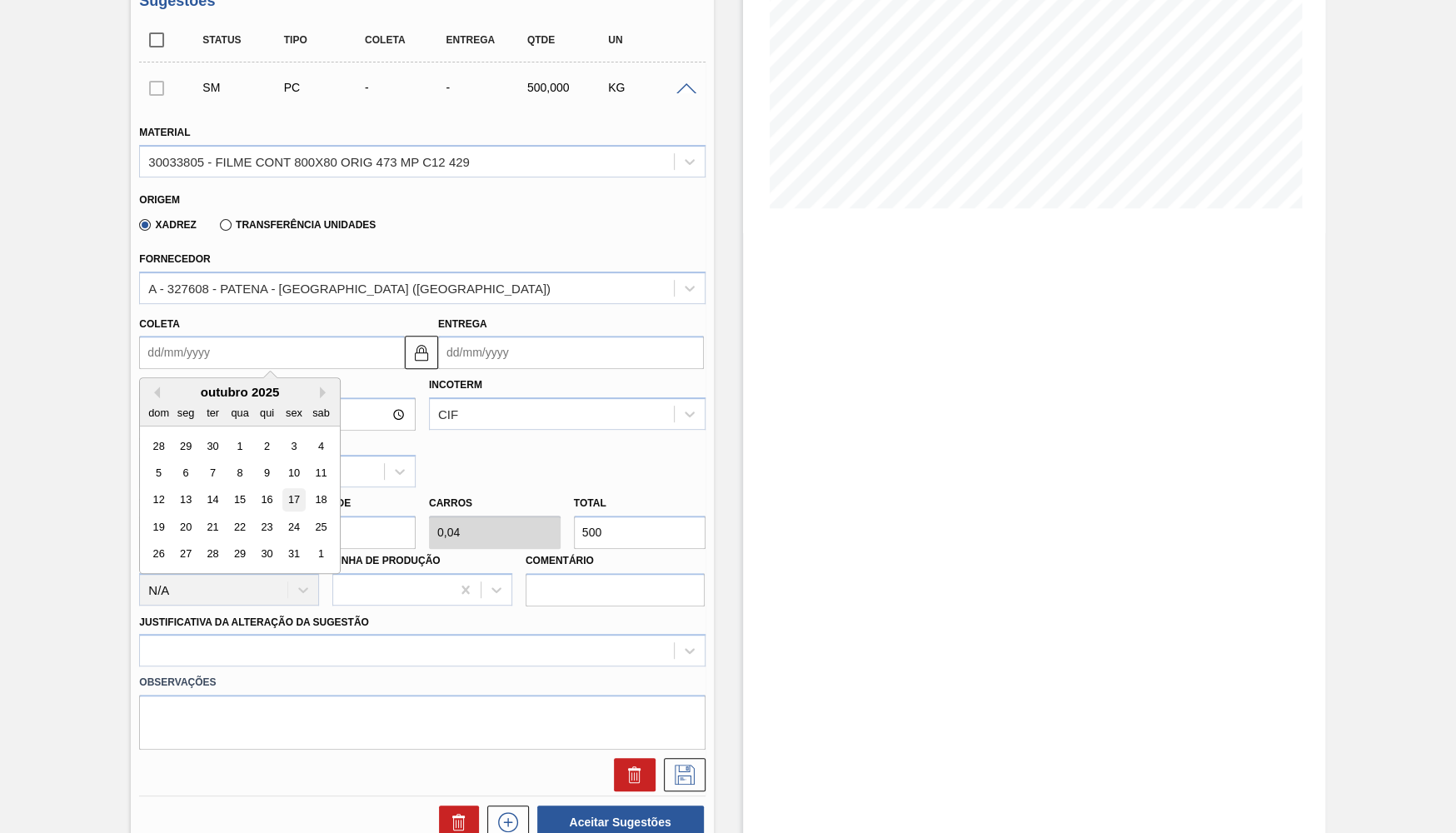
type input "[DATE]"
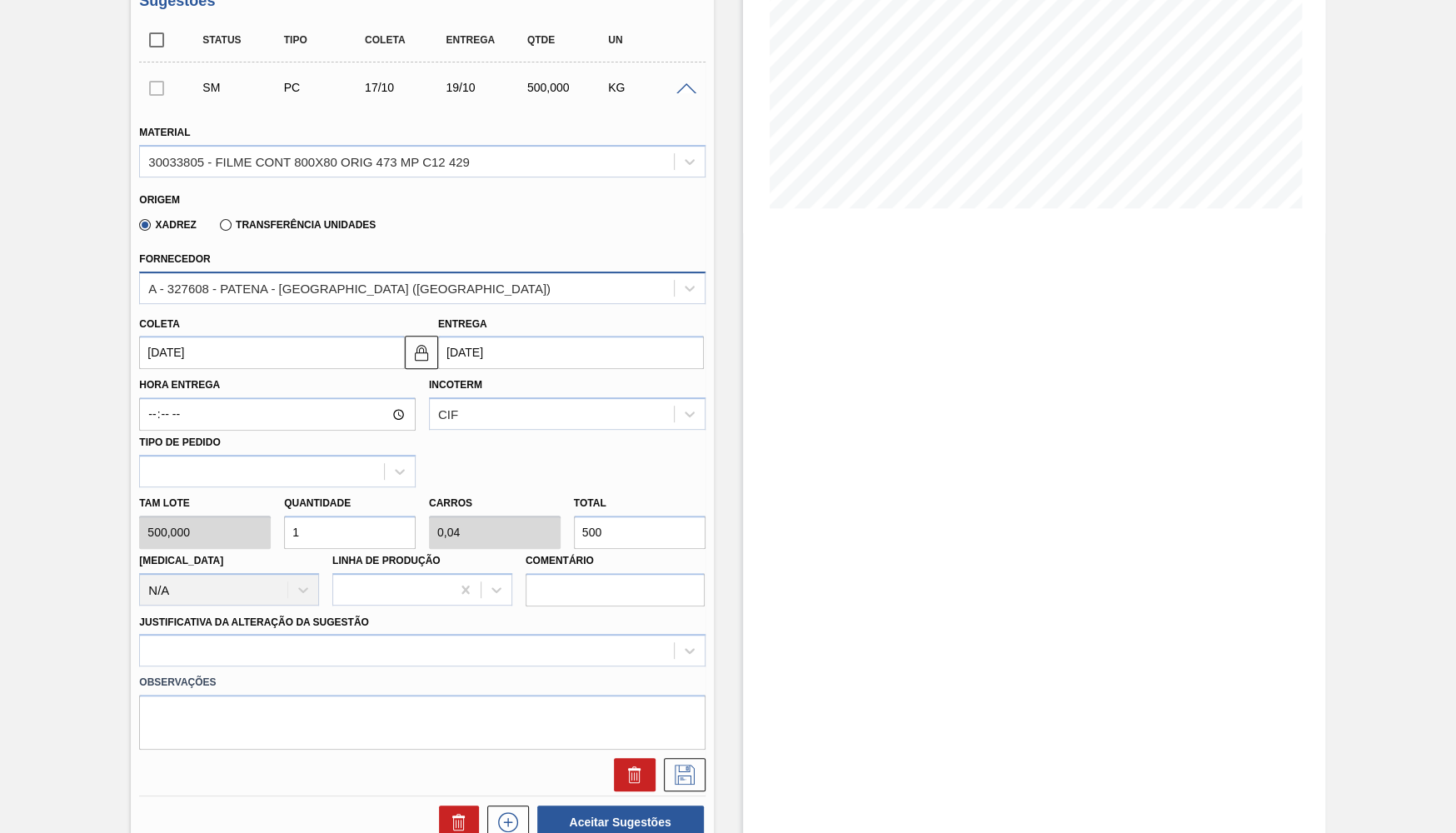
click at [282, 289] on div "A - 327608 - PATENA - [GEOGRAPHIC_DATA] ([GEOGRAPHIC_DATA])" at bounding box center [406, 287] width 533 height 24
click at [486, 230] on div "Xadrez Transferência Unidades" at bounding box center [415, 222] width 552 height 33
drag, startPoint x: 515, startPoint y: 559, endPoint x: 418, endPoint y: 562, distance: 97.0
click at [574, 549] on input "500" at bounding box center [639, 532] width 132 height 34
paste input "12.500,0"
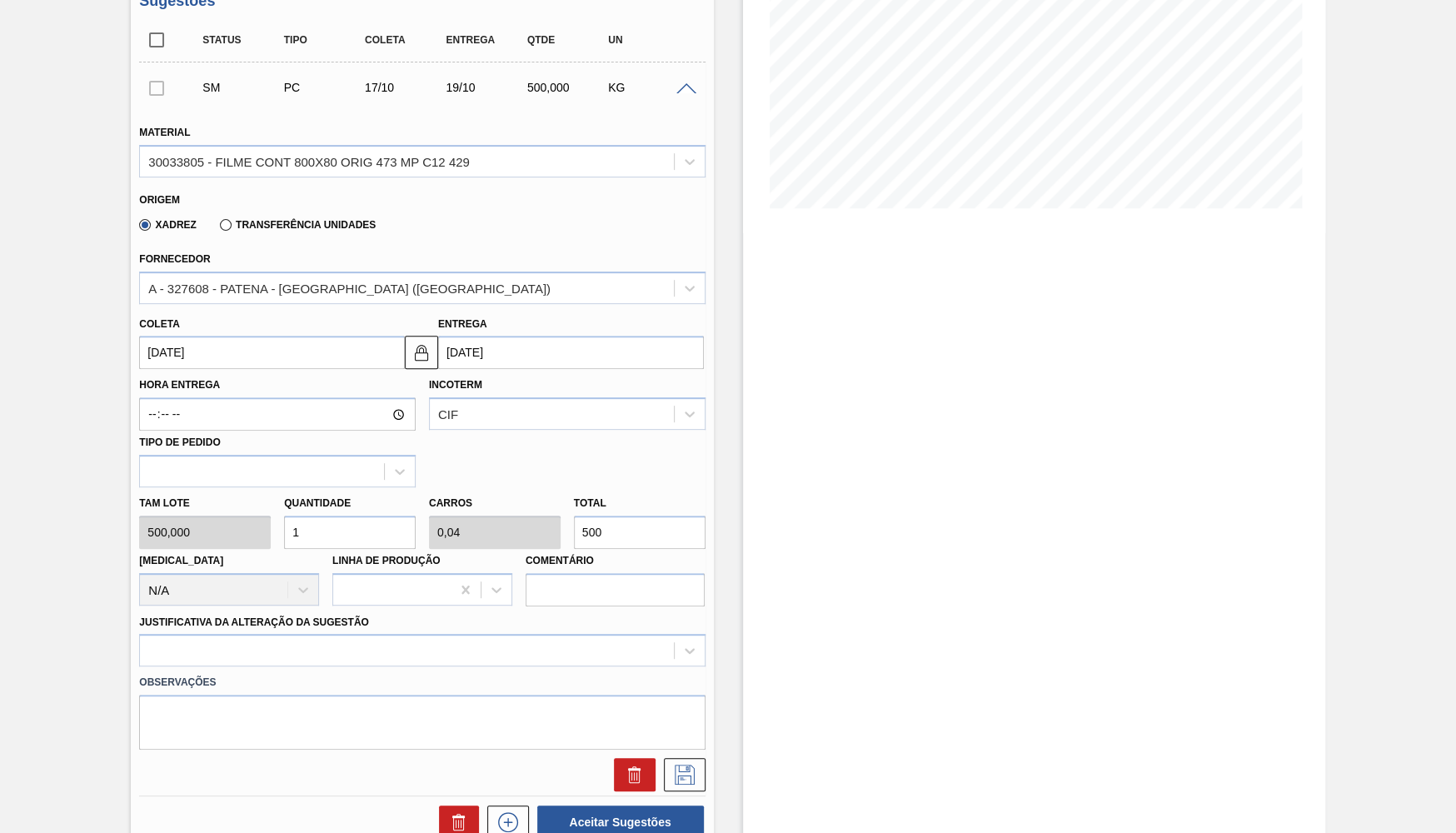
type input "25"
type input "1"
type input "12.500,000"
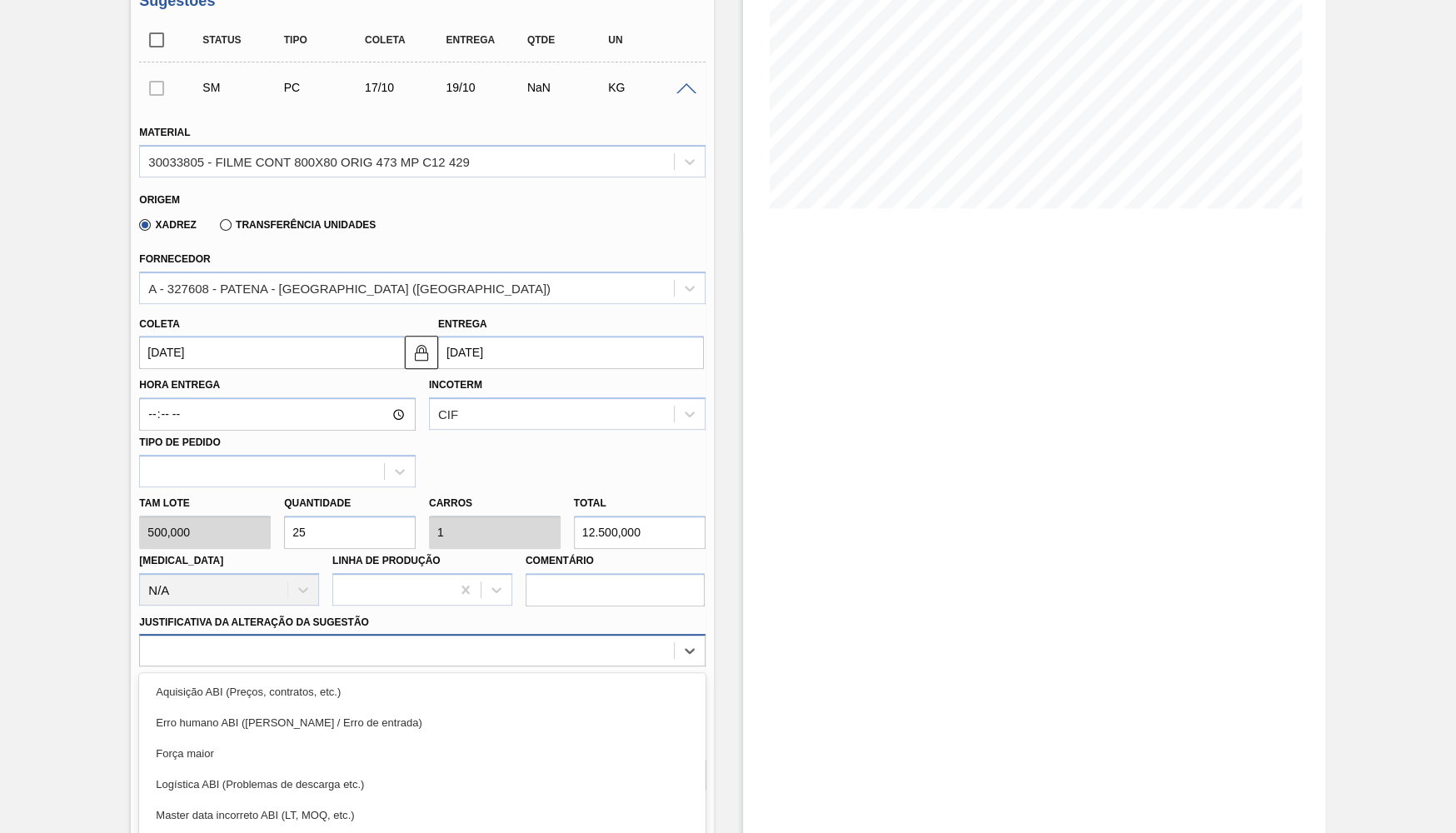
click at [343, 634] on div "option Aquisição ABI (Preços, contratos, etc.) focused, 1 of 18. 18 results ava…" at bounding box center [422, 650] width 566 height 33
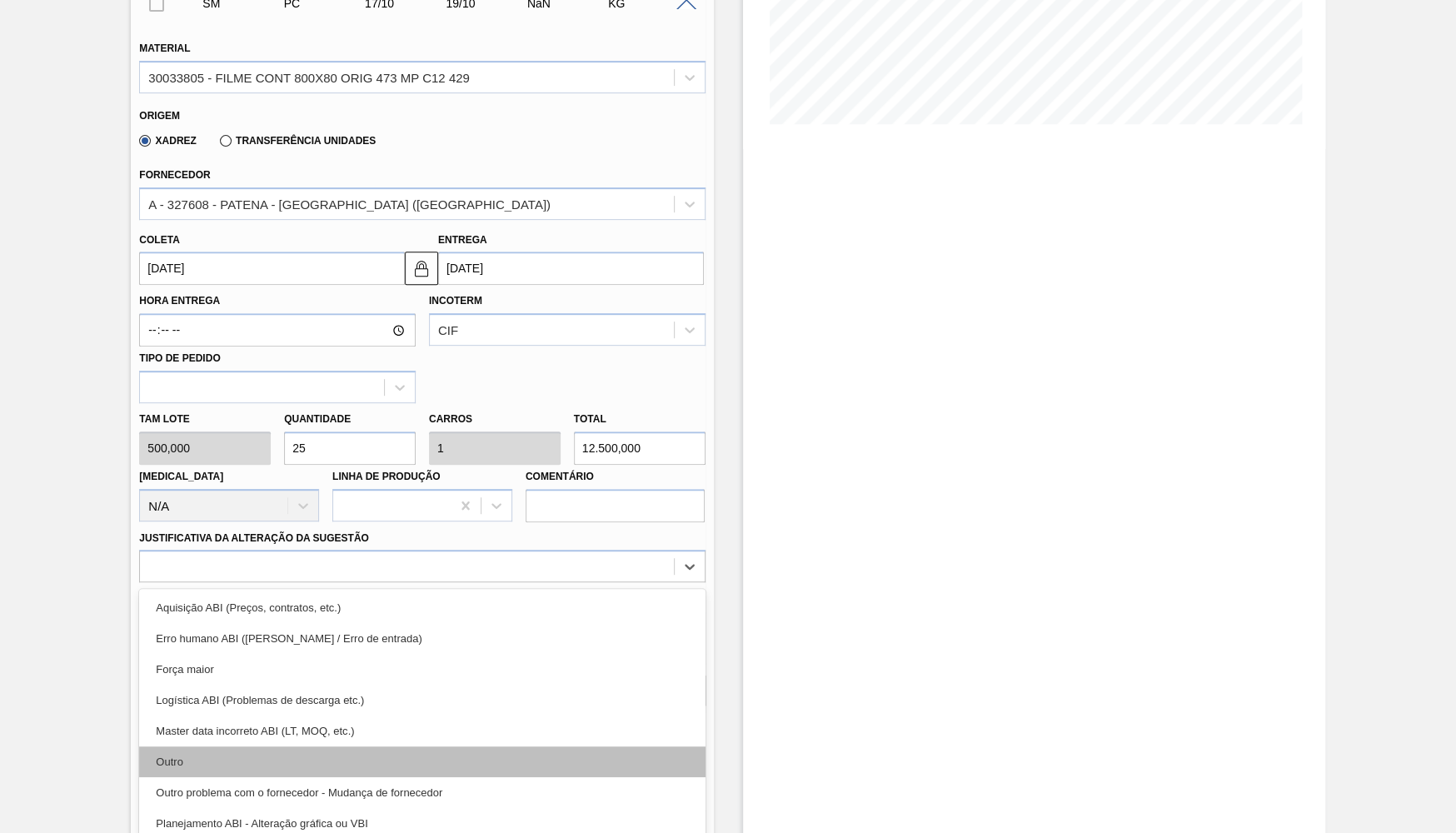
click at [226, 746] on div "Outro" at bounding box center [422, 761] width 566 height 31
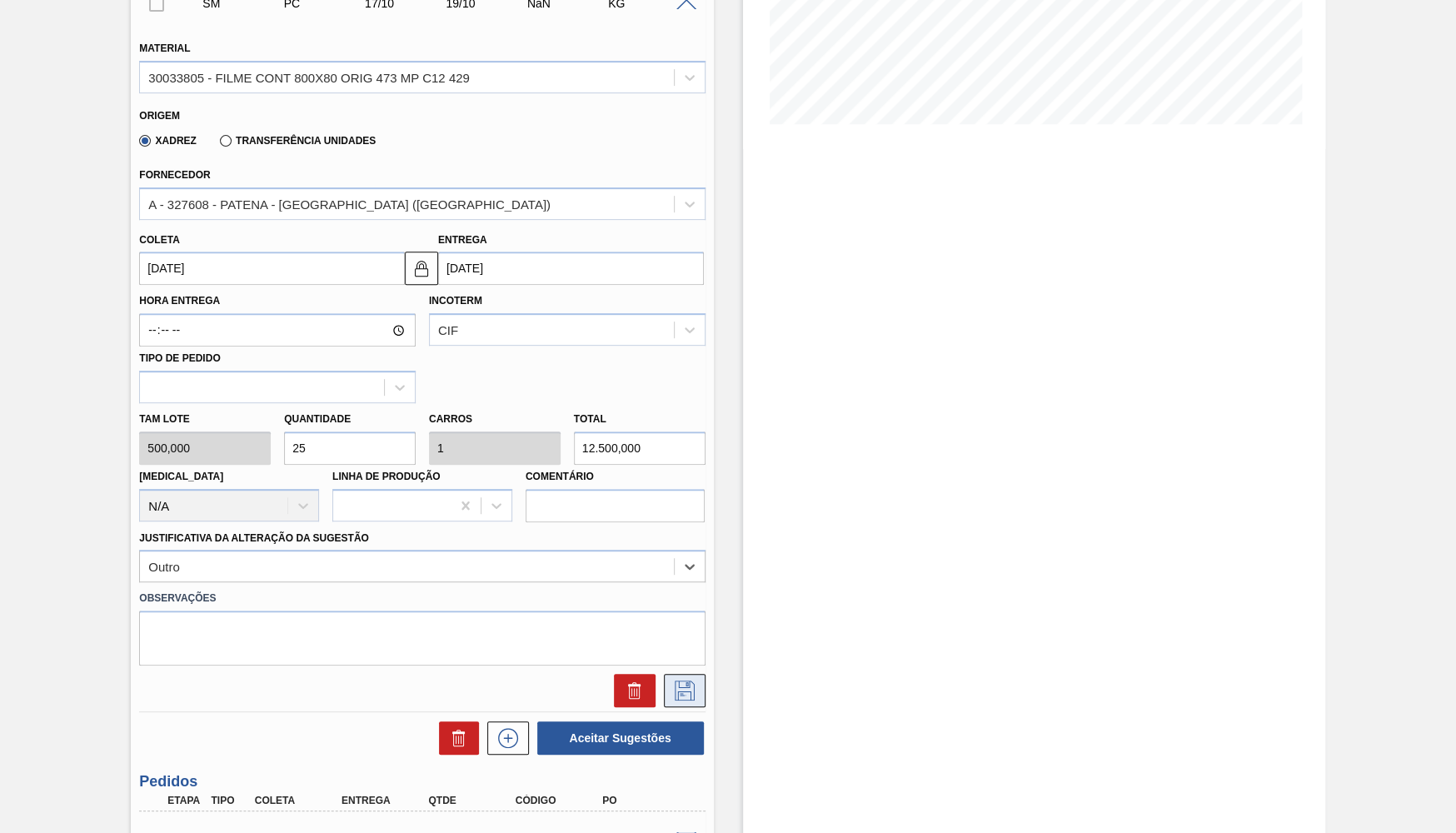
click at [687, 681] on icon at bounding box center [685, 691] width 27 height 20
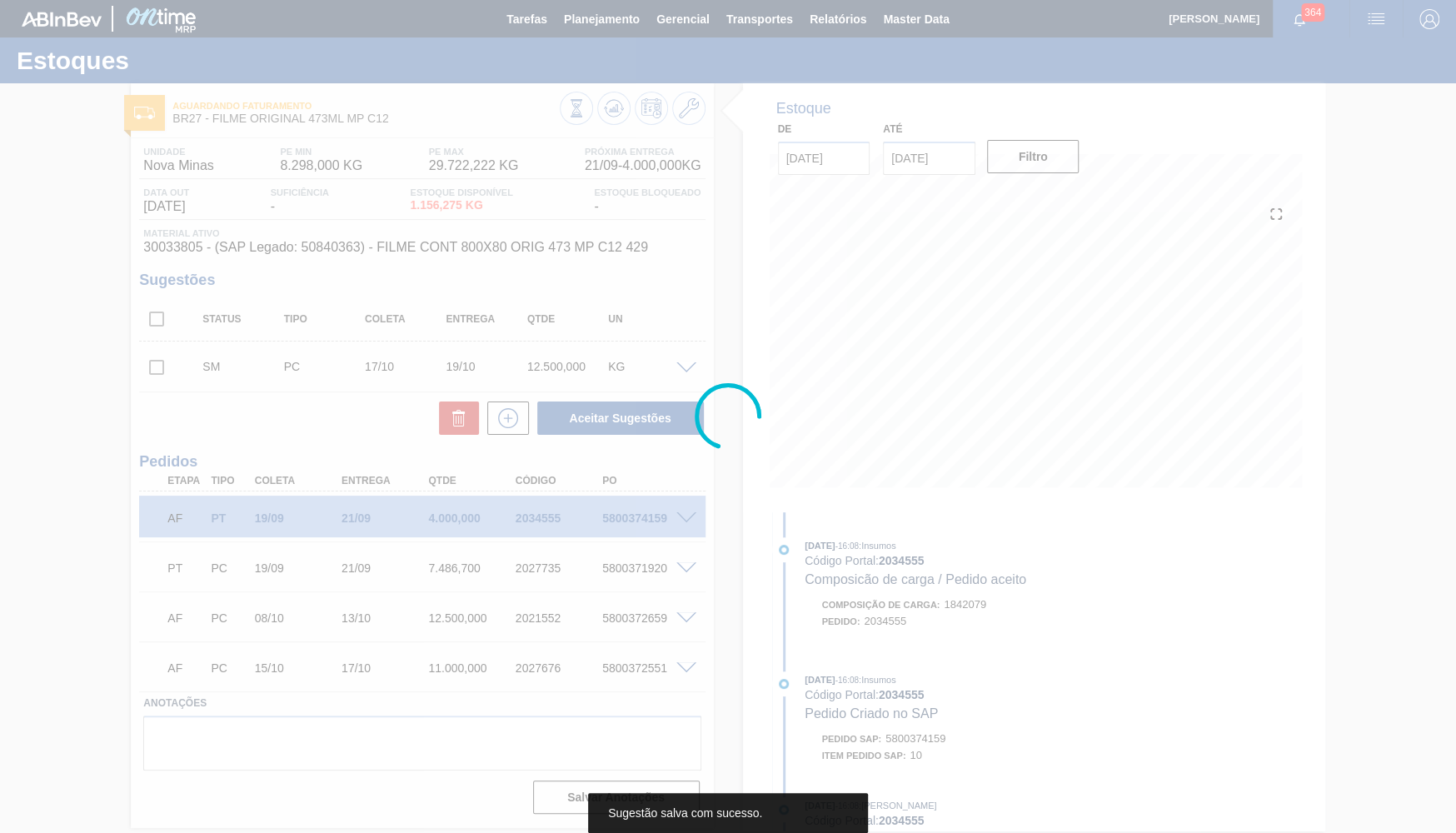
scroll to position [0, 0]
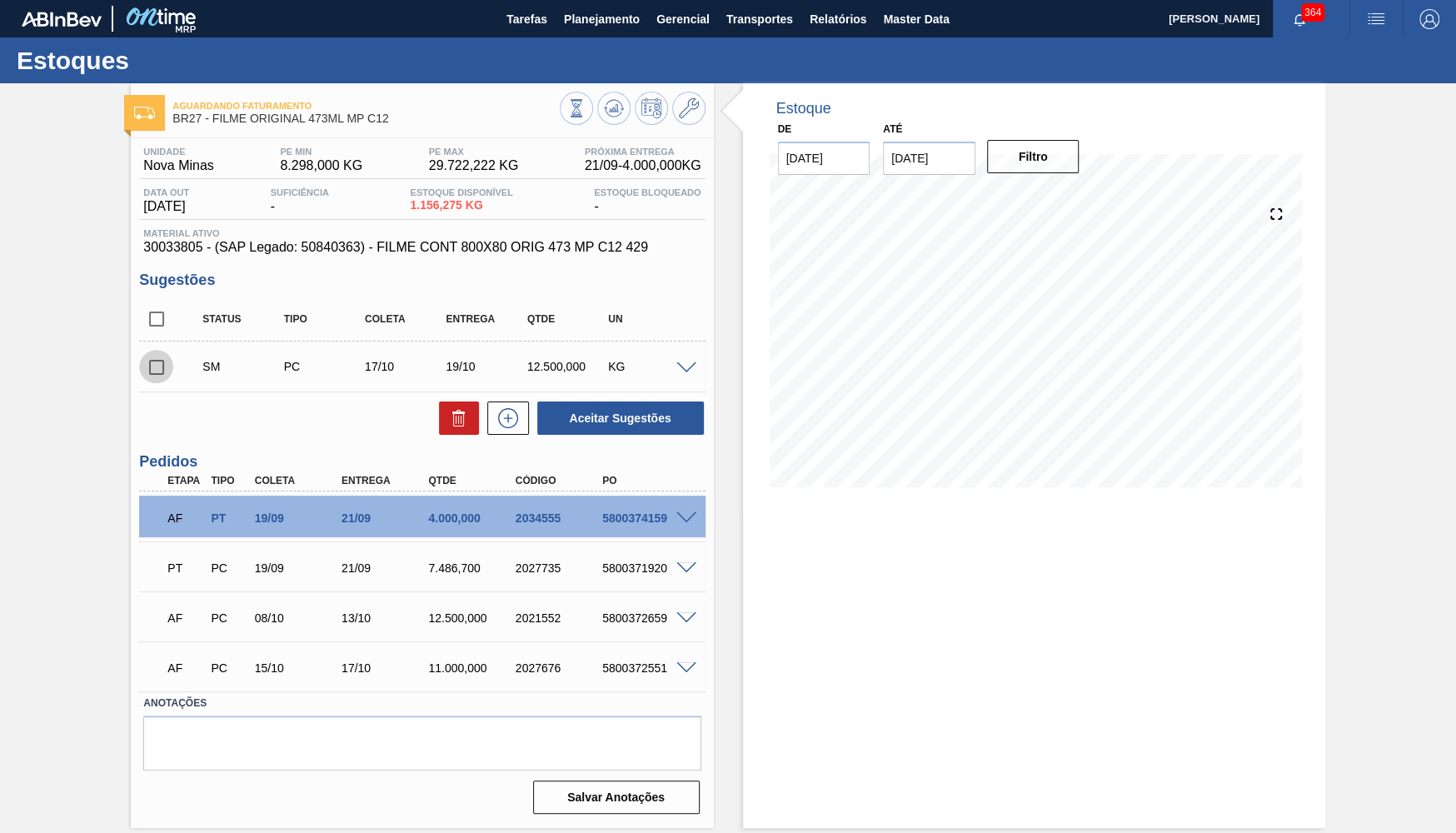
click at [153, 363] on input "checkbox" at bounding box center [156, 368] width 35 height 35
click at [464, 426] on icon at bounding box center [459, 418] width 20 height 20
checkbox input "false"
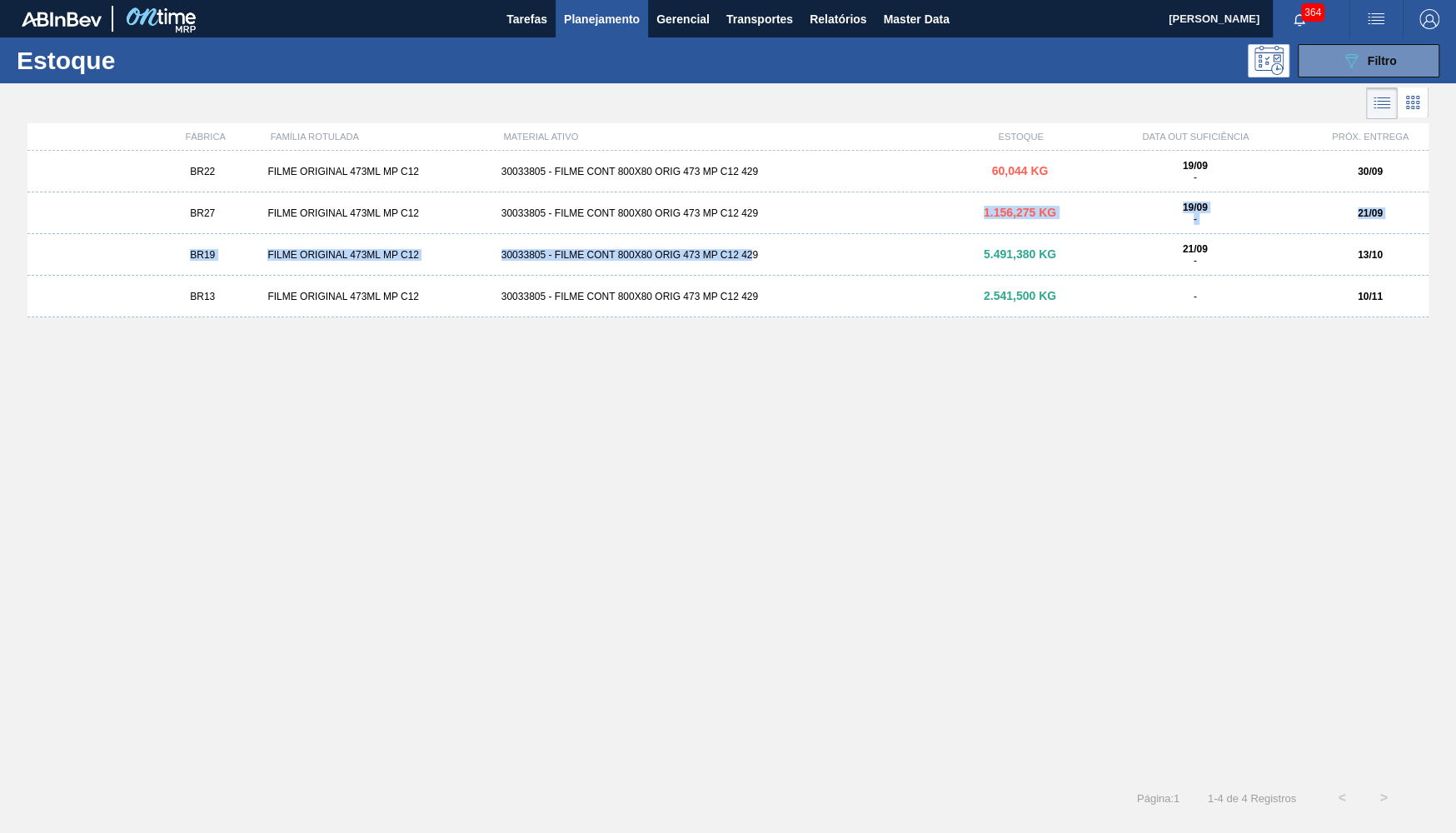
drag, startPoint x: 779, startPoint y: 207, endPoint x: 754, endPoint y: 248, distance: 48.0
click at [754, 248] on div "BR22 FILME ORIGINAL 473ML MP C12 30033805 - FILME CONT 800X80 ORIG 473 MP C12 4…" at bounding box center [728, 459] width 1401 height 616
click at [754, 247] on div "BR19 FILME ORIGINAL 473ML MP C12 30033805 - FILME CONT 800X80 ORIG 473 MP C12 4…" at bounding box center [728, 255] width 1401 height 42
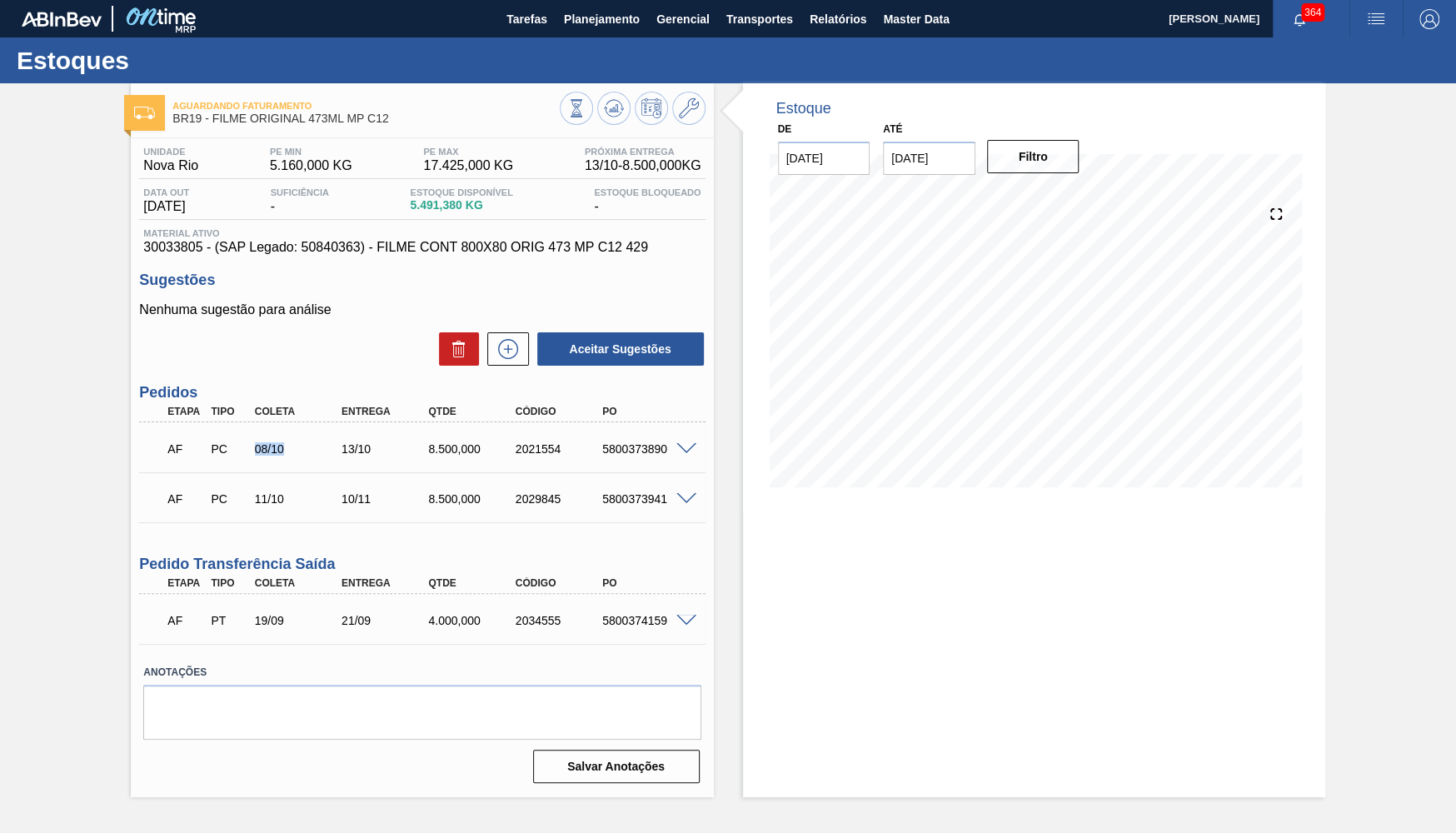
drag, startPoint x: 238, startPoint y: 440, endPoint x: 315, endPoint y: 441, distance: 77.0
click at [315, 441] on div "AF PC 08/10 13/10 8.500,000 2021554 5800373890" at bounding box center [417, 447] width 522 height 34
click at [287, 261] on div "Unidade Nova Rio PE MIN 5.160,000 KG PE MAX 17.425,000 KG Próxima Entrega 13/10…" at bounding box center [422, 463] width 583 height 651
click at [281, 250] on span "30033805 - (SAP Legado: 50840363) - FILME CONT 800X80 ORIG 473 MP C12 429" at bounding box center [422, 247] width 557 height 15
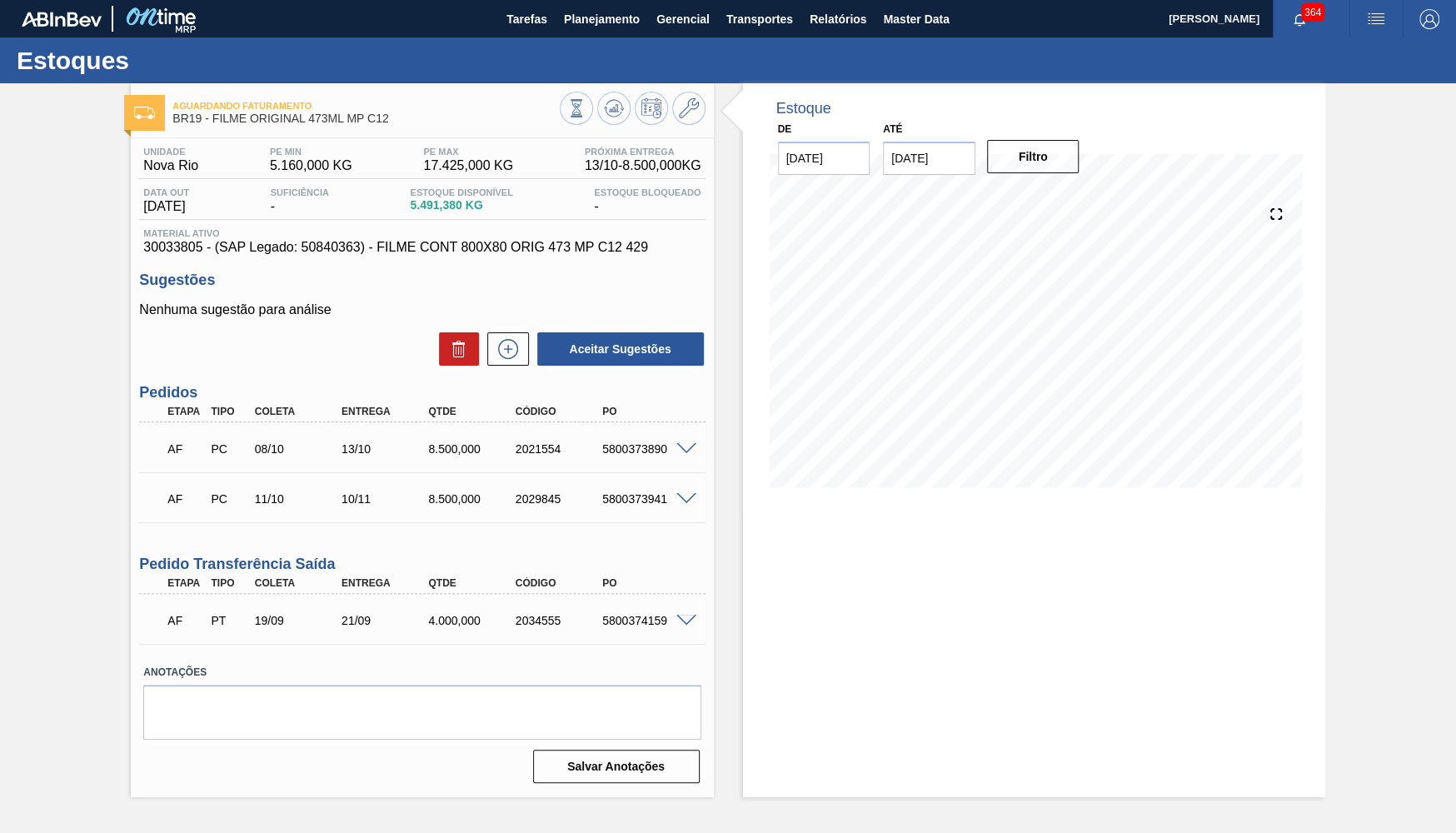
click at [281, 250] on span "30033805 - (SAP Legado: 50840363) - FILME CONT 800X80 ORIG 473 MP C12 429" at bounding box center [422, 247] width 557 height 15
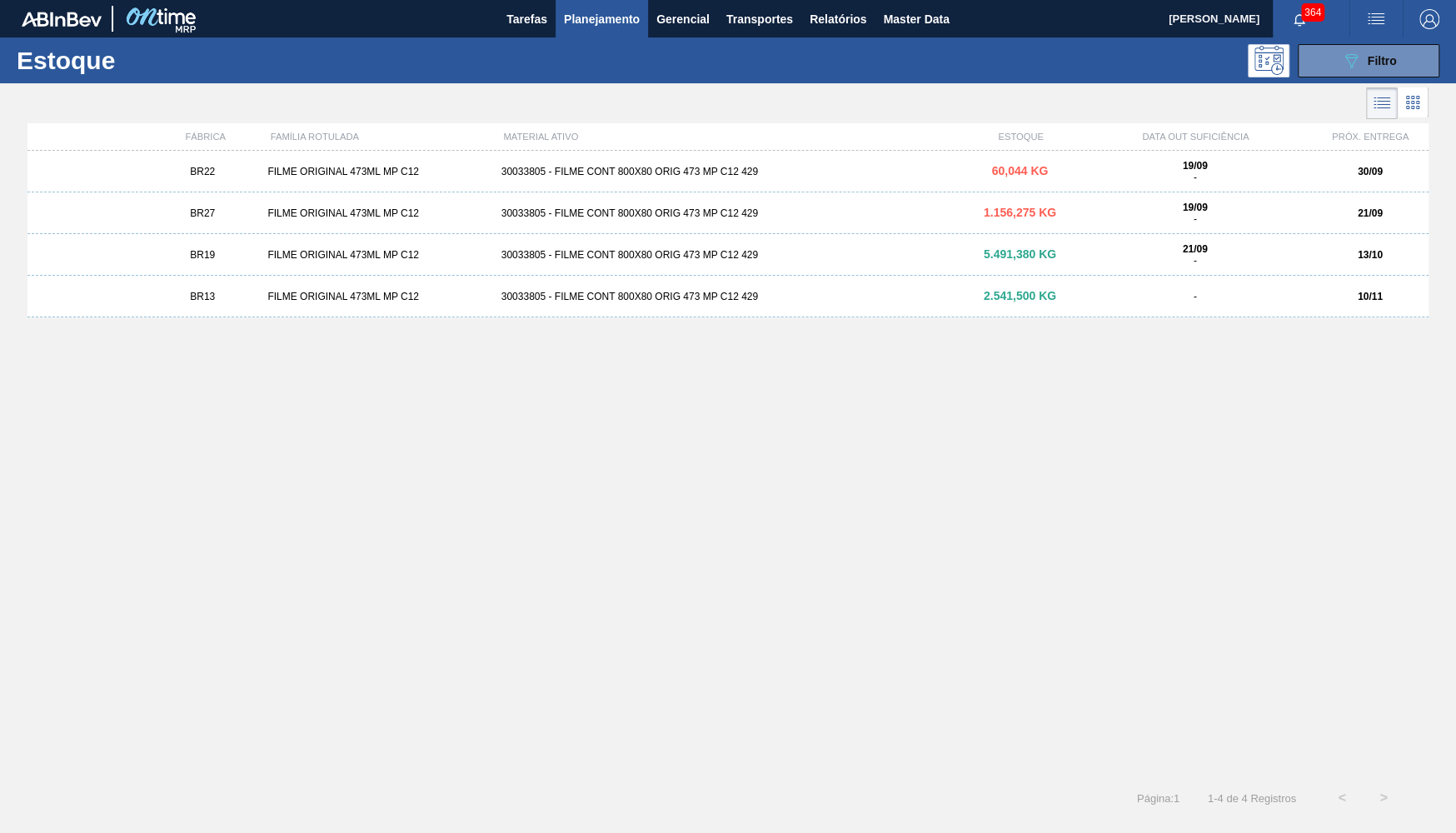
click at [316, 305] on div "BR13 FILME ORIGINAL 473ML MP C12 30033805 - FILME CONT 800X80 ORIG 473 MP C12 4…" at bounding box center [728, 296] width 1401 height 42
click at [316, 253] on div "FILME ORIGINAL 473ML MP C12" at bounding box center [377, 255] width 233 height 11
click at [310, 199] on div "BR27 FILME ORIGINAL 473ML MP C12 30033805 - FILME CONT 800X80 ORIG 473 MP C12 4…" at bounding box center [728, 213] width 1401 height 42
click at [1218, 295] on div "-" at bounding box center [1194, 296] width 233 height 11
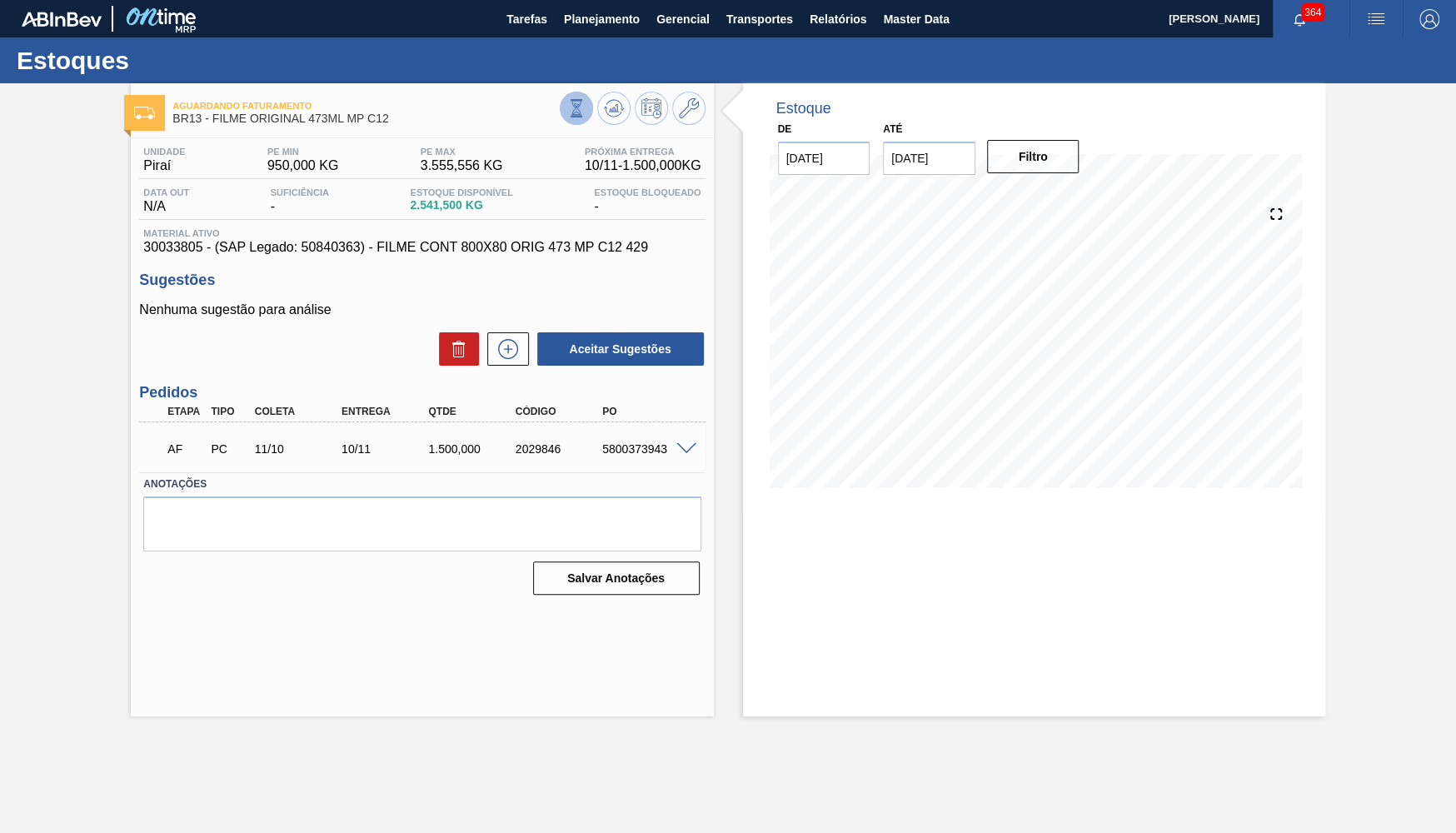
click at [576, 112] on icon at bounding box center [576, 108] width 19 height 19
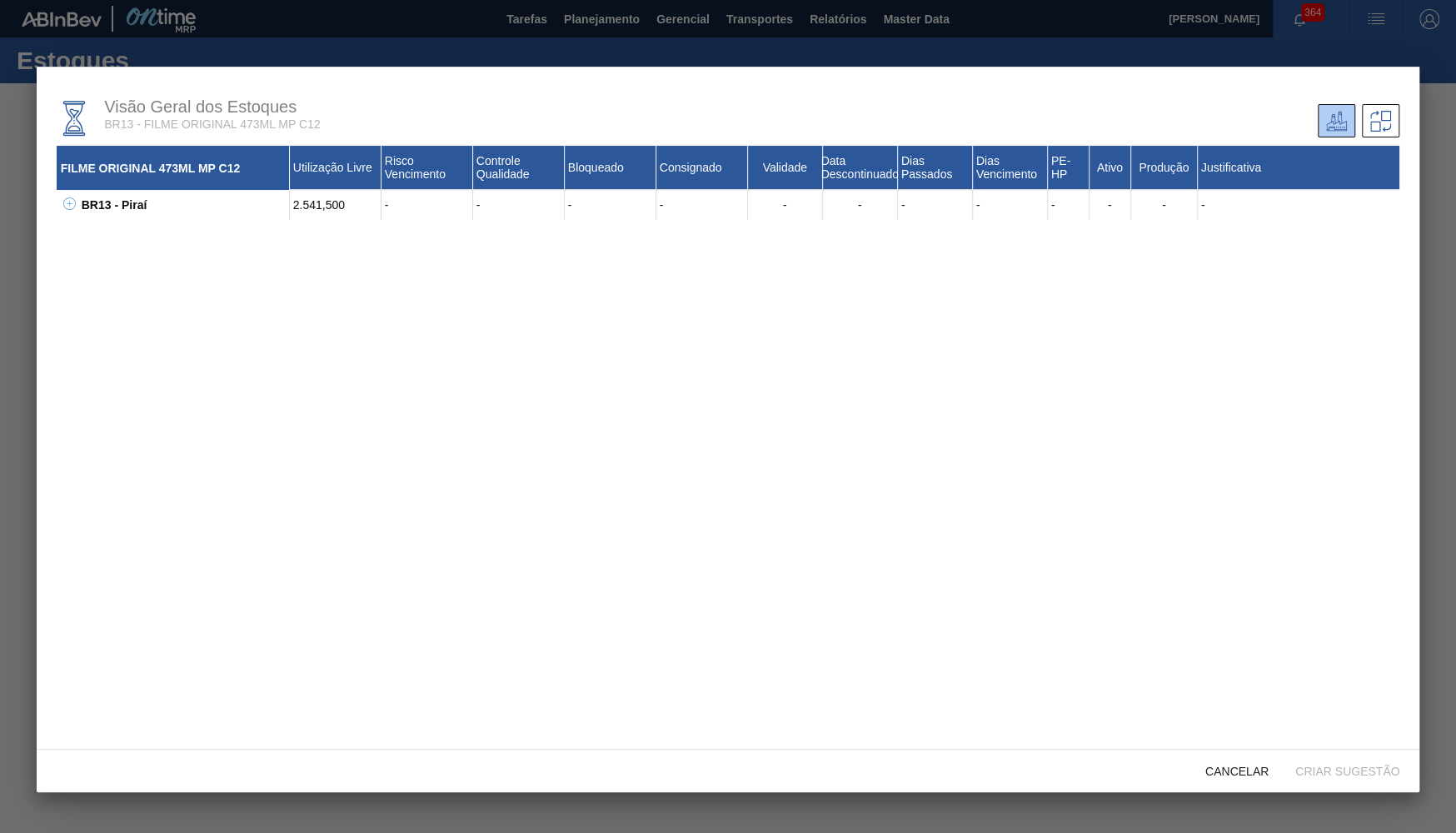
click at [75, 212] on div "BR13 - Piraí 2.541,500 - - - - - - - - - - - - 30033805 - FILME CONT 800X80 ORI…" at bounding box center [728, 205] width 1344 height 30
click at [75, 196] on div "BR13 - Piraí 2.541,500 - - - - - - - - - - - - 30033805 - FILME CONT 800X80 ORI…" at bounding box center [728, 205] width 1344 height 30
click at [70, 203] on icon at bounding box center [70, 203] width 12 height 12
click at [36, 188] on div "Visão Geral dos Estoques BR13 - FILME ORIGINAL 473ML MP C12 FILME ORIGINAL 473M…" at bounding box center [728, 408] width 1384 height 684
click at [92, 253] on div "FILME ORIGINAL 473ML MP C12 Utilização Livre Risco Vencimento Controle Qualidad…" at bounding box center [728, 439] width 1344 height 585
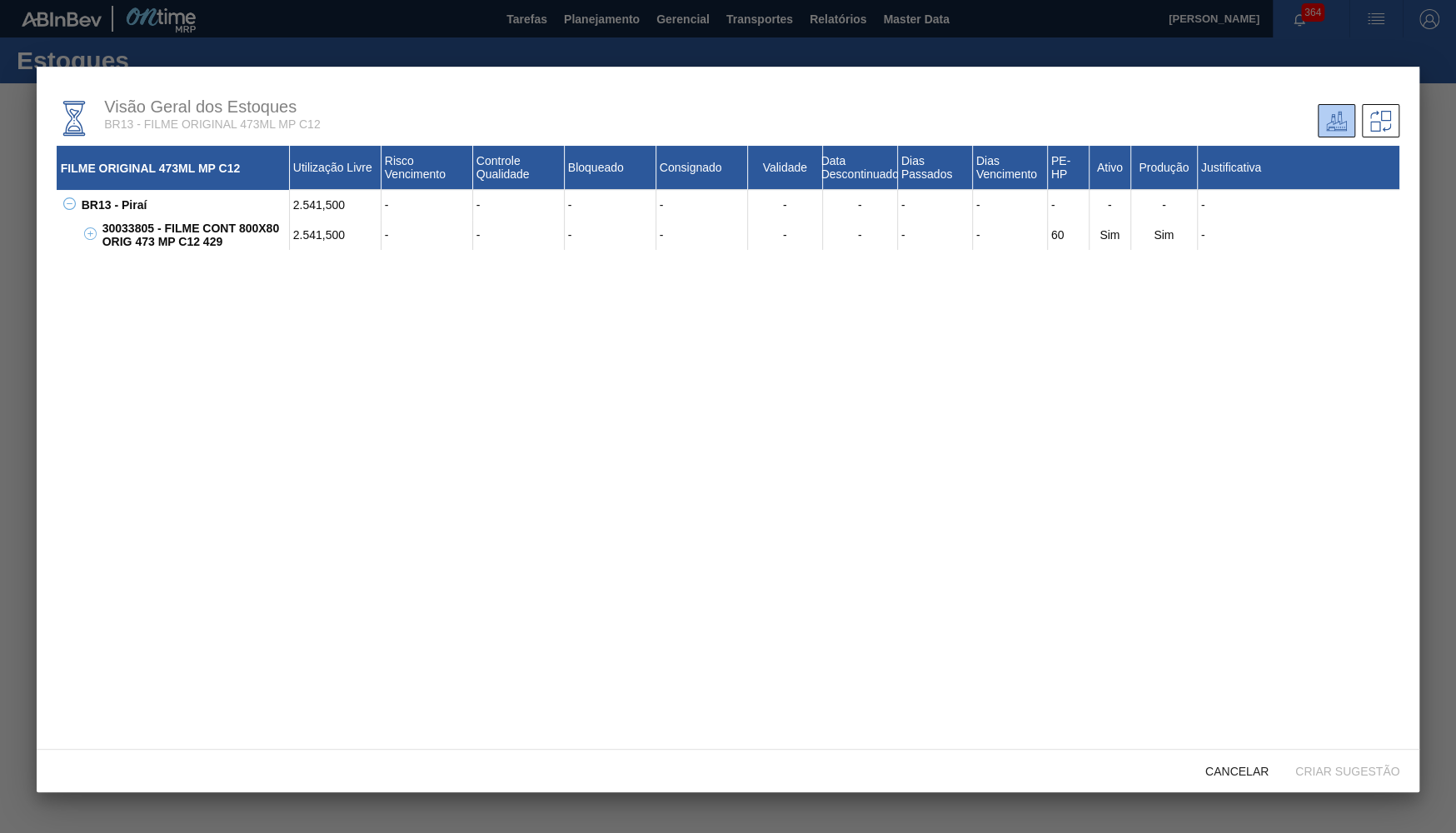
click at [90, 225] on div "30033805 - FILME CONT 800X80 ORIG 473 MP C12 429 2.541,500 - - - - - - - - 60 S…" at bounding box center [739, 235] width 1323 height 30
click at [92, 233] on icon at bounding box center [90, 233] width 12 height 12
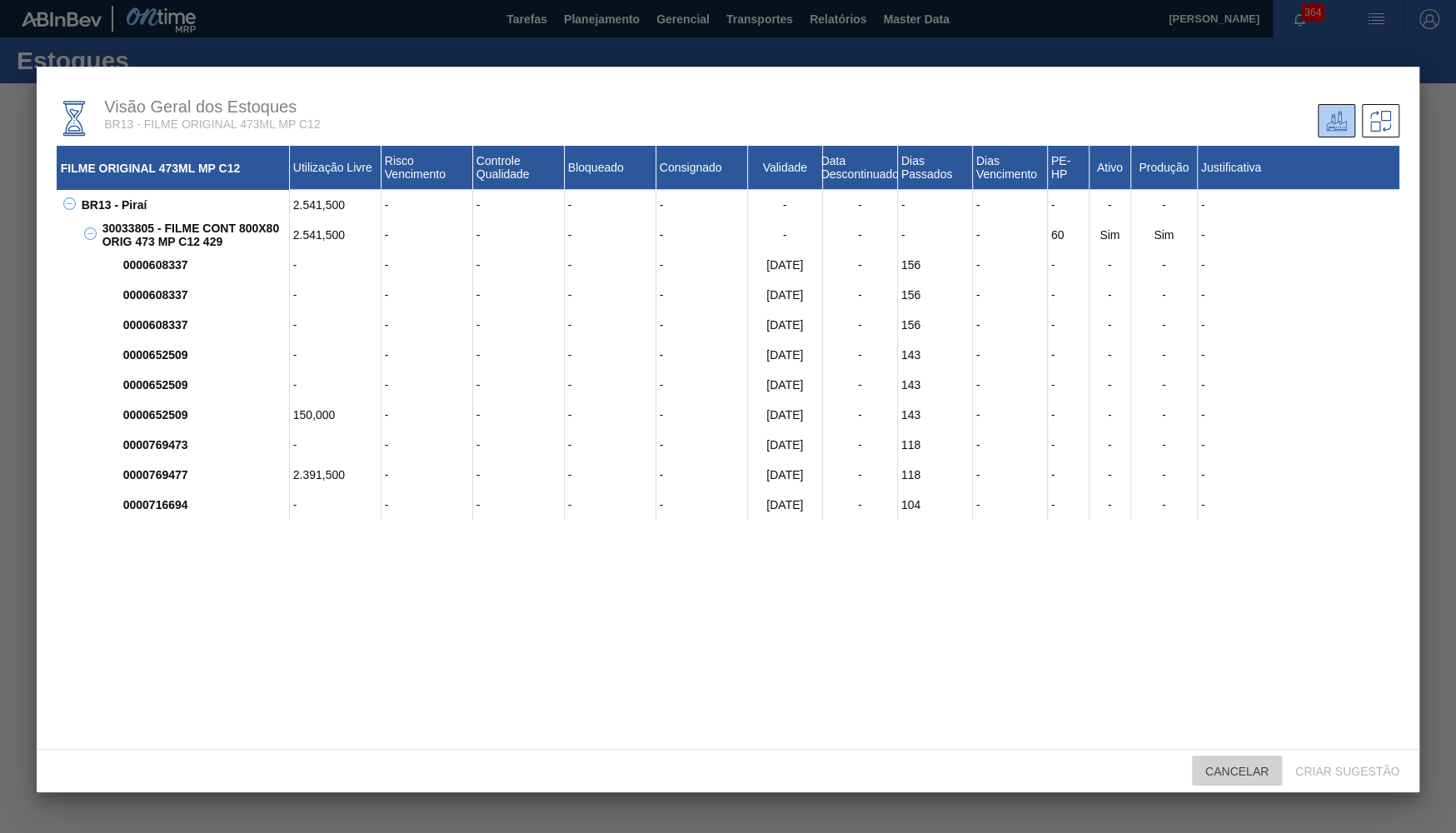
click at [1236, 770] on span "Cancelar" at bounding box center [1238, 771] width 90 height 13
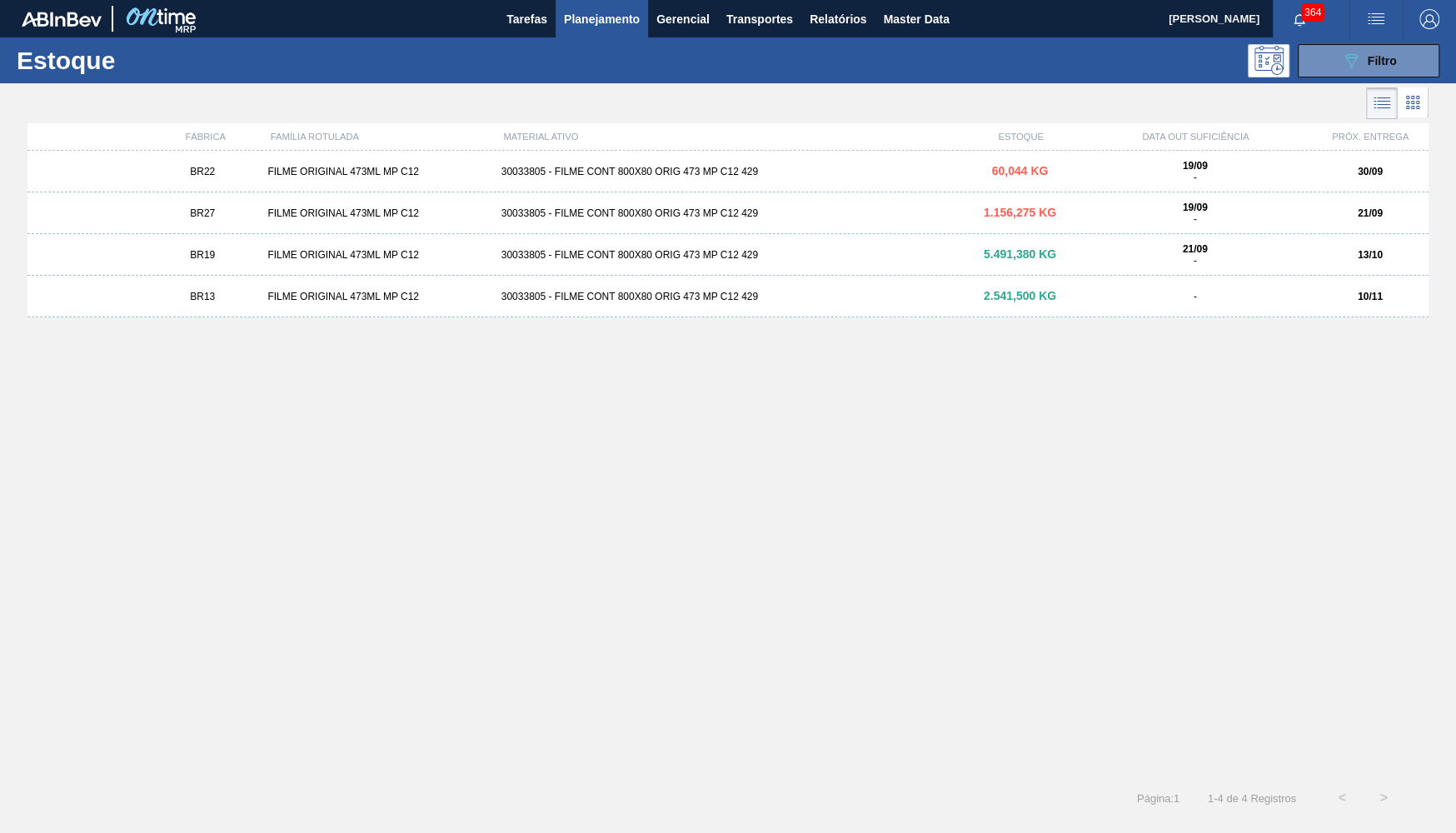
click at [931, 312] on div "BR13 FILME ORIGINAL 473ML MP C12 30033805 - FILME CONT 800X80 ORIG 473 MP C12 4…" at bounding box center [728, 296] width 1401 height 42
click at [1016, 178] on div "1.156,275 KG" at bounding box center [1019, 172] width 117 height 12
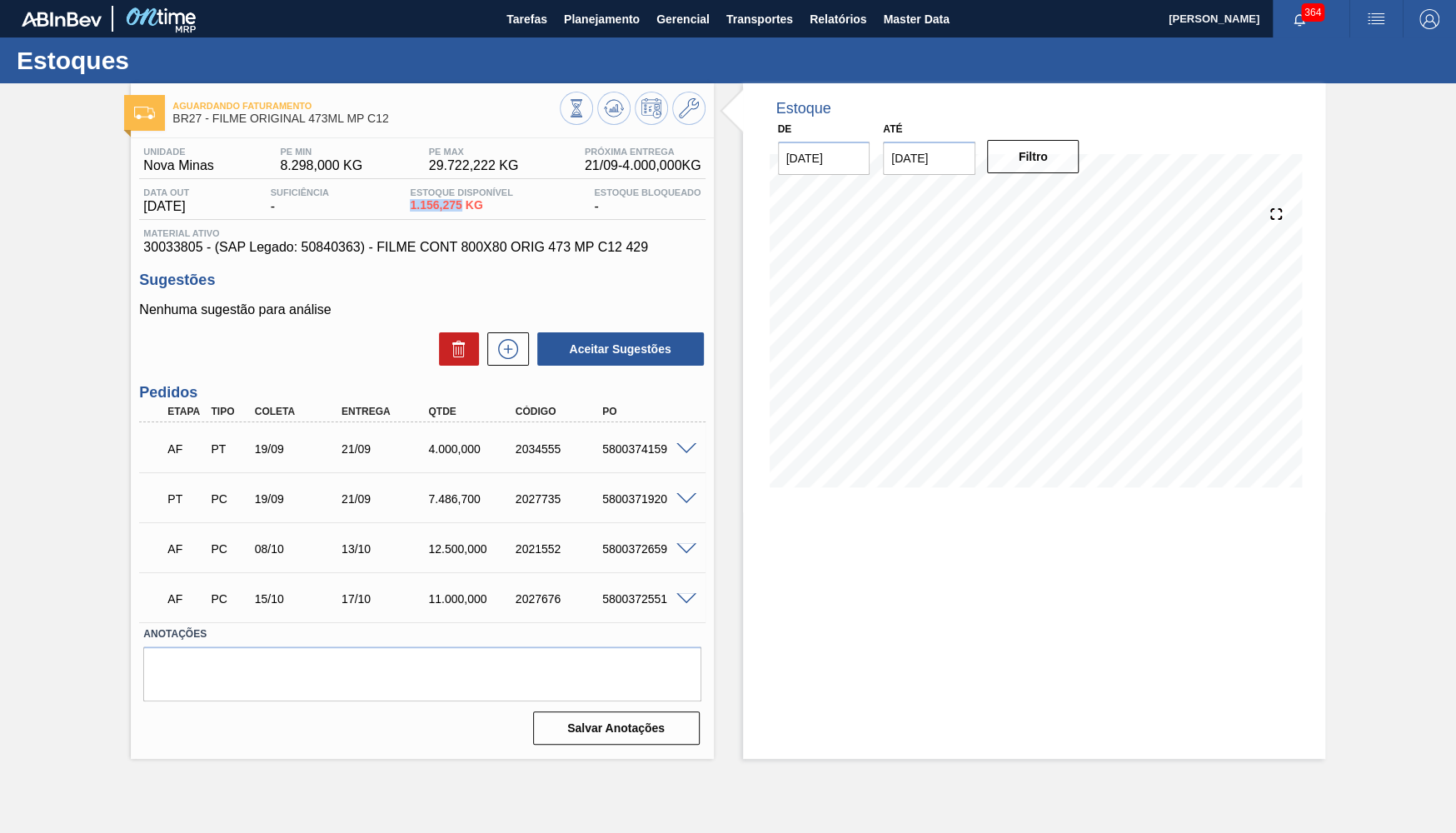
drag, startPoint x: 469, startPoint y: 211, endPoint x: 385, endPoint y: 210, distance: 84.0
click at [410, 210] on span "1.156,275 KG" at bounding box center [461, 205] width 103 height 12
copy span "1.156,275"
